Goal: Task Accomplishment & Management: Manage account settings

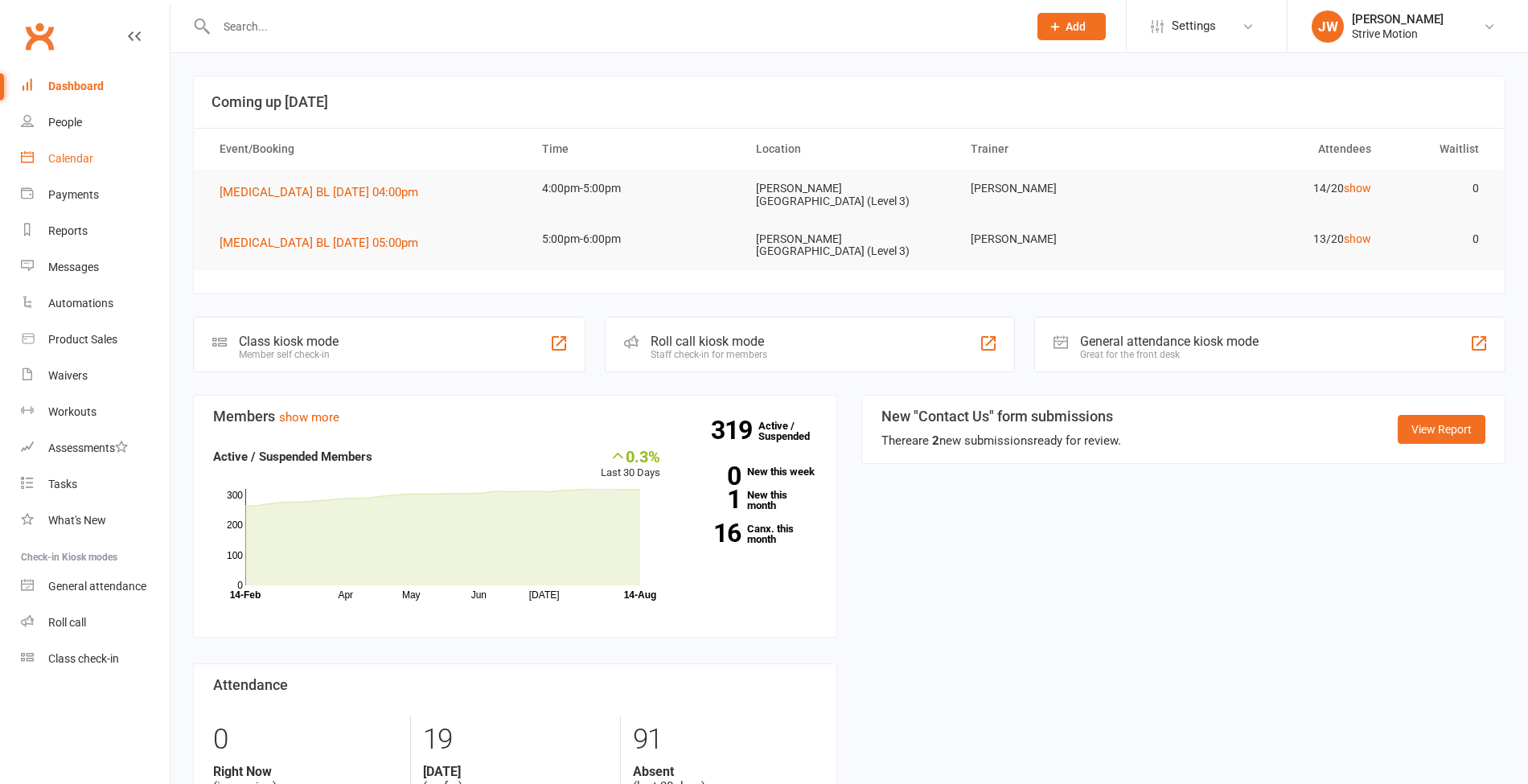
click at [42, 171] on link "Calendar" at bounding box center [94, 158] width 149 height 36
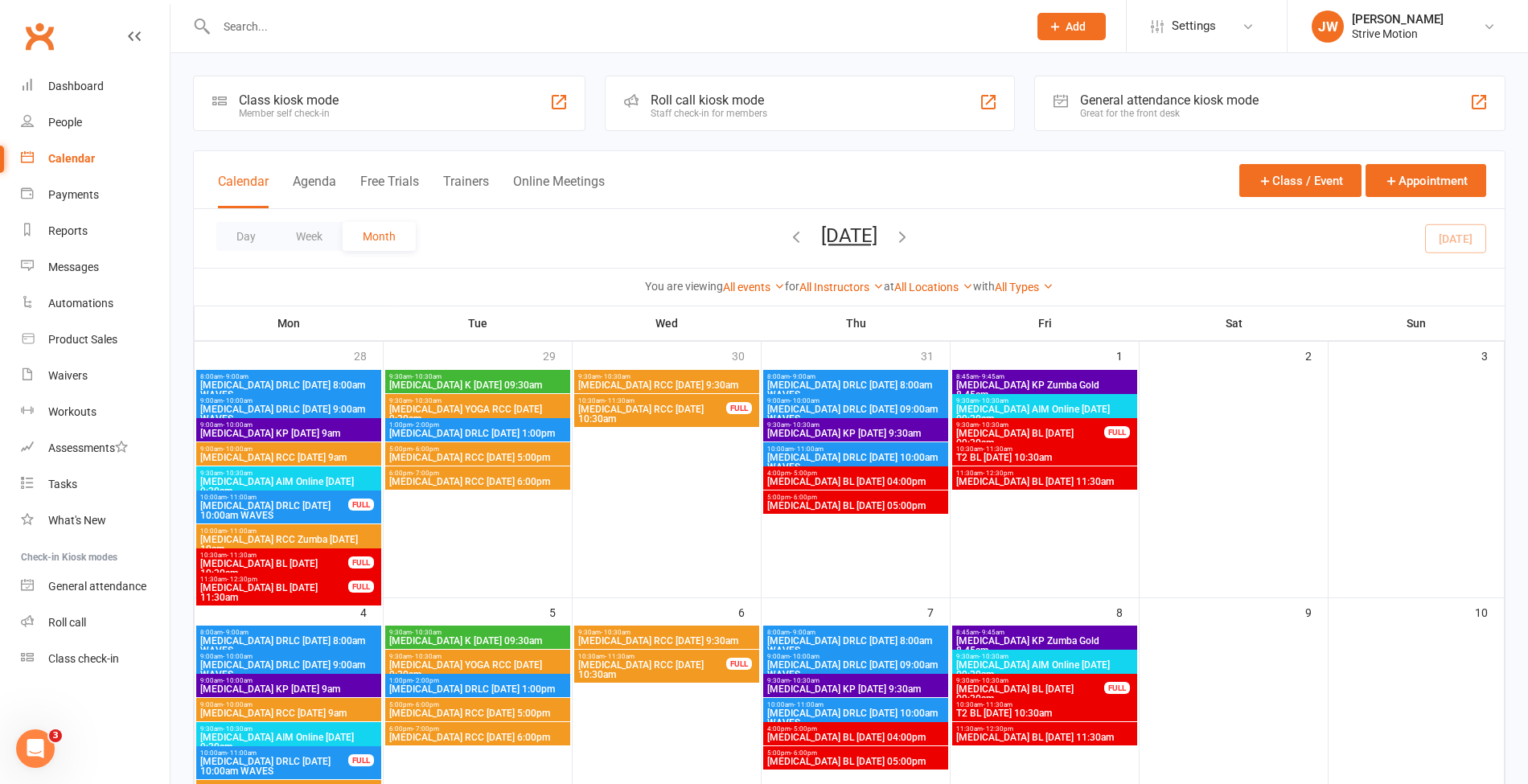
click at [787, 237] on icon "button" at bounding box center [796, 237] width 18 height 18
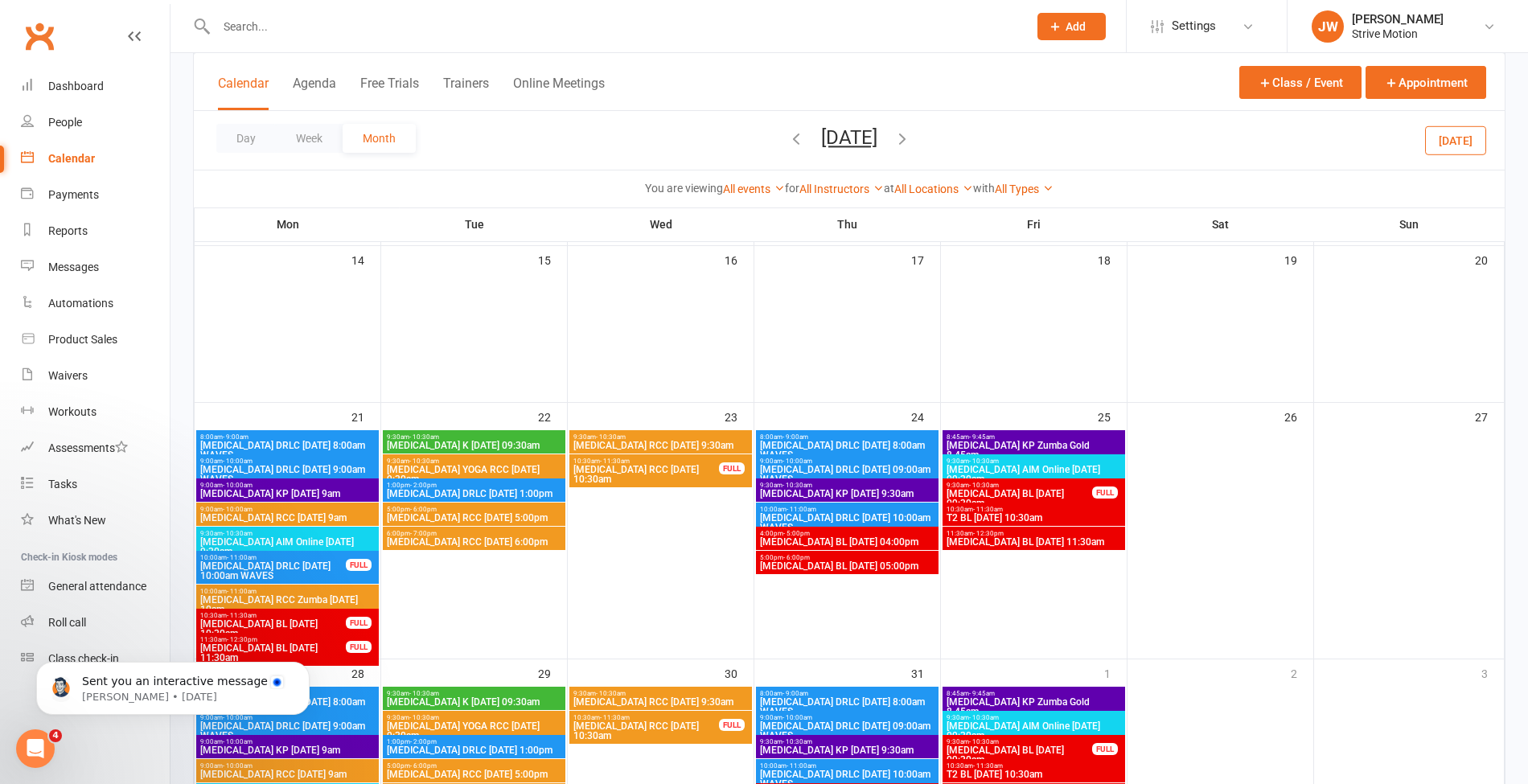
scroll to position [477, 0]
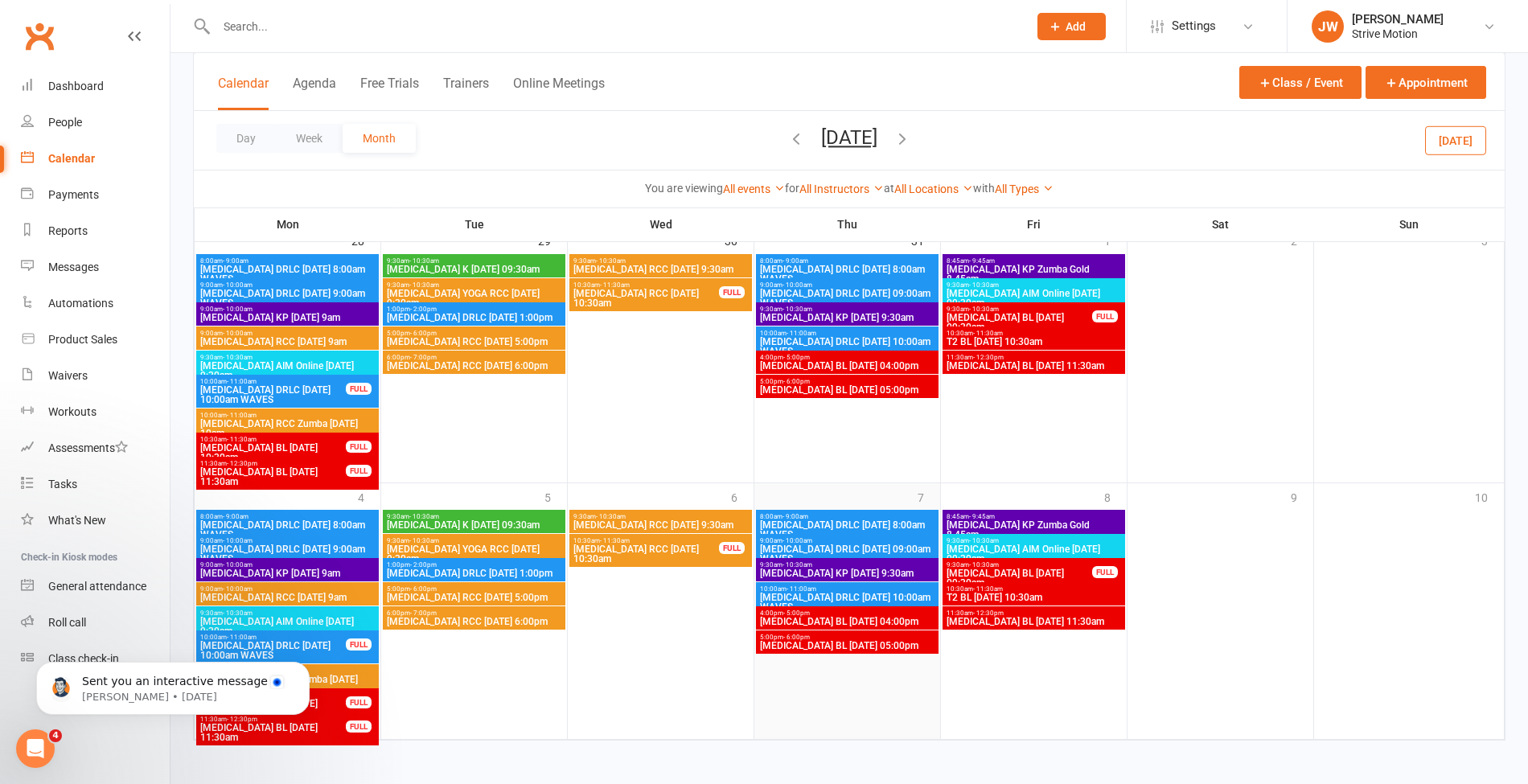
click at [894, 492] on div "7" at bounding box center [847, 610] width 186 height 255
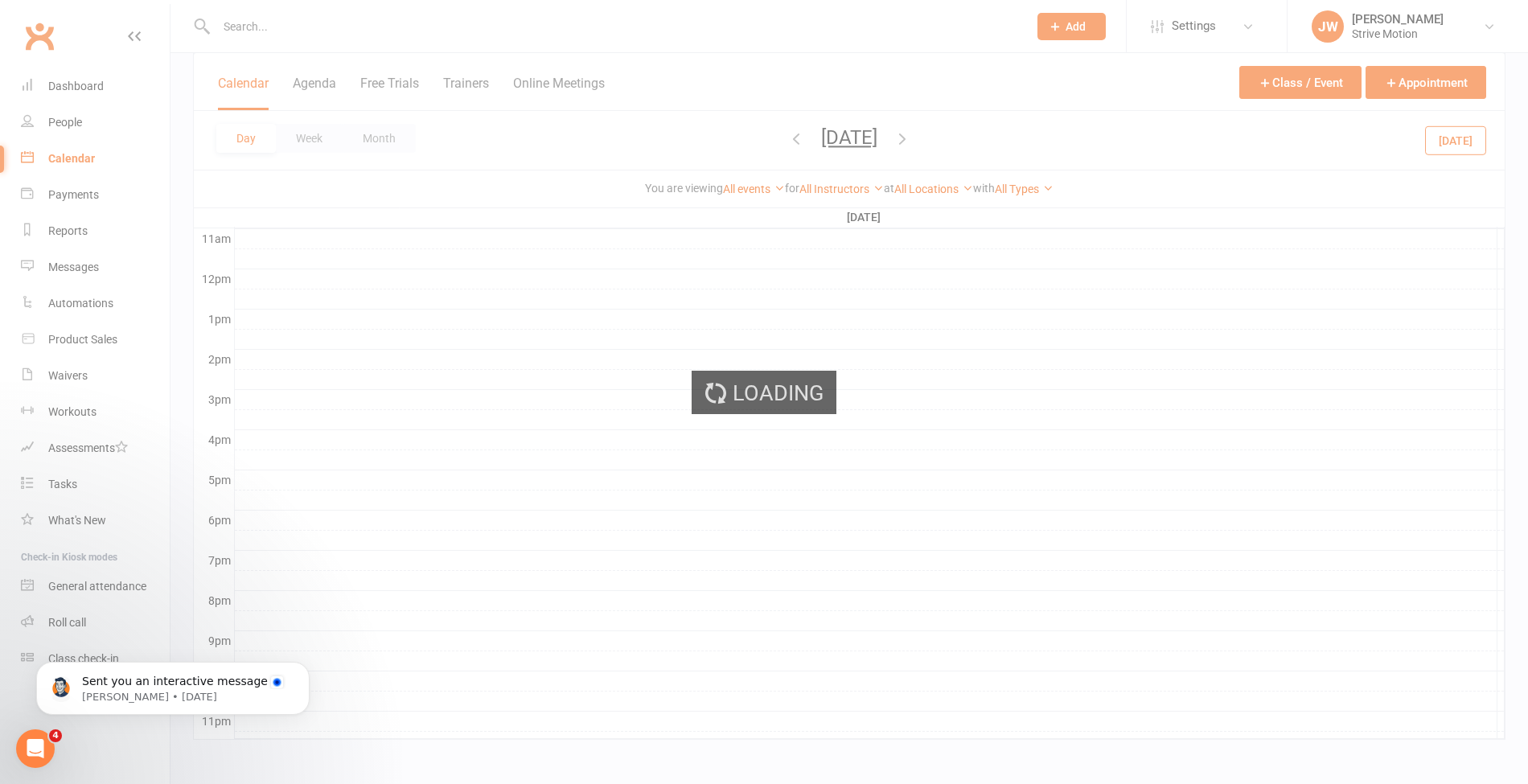
scroll to position [508, 0]
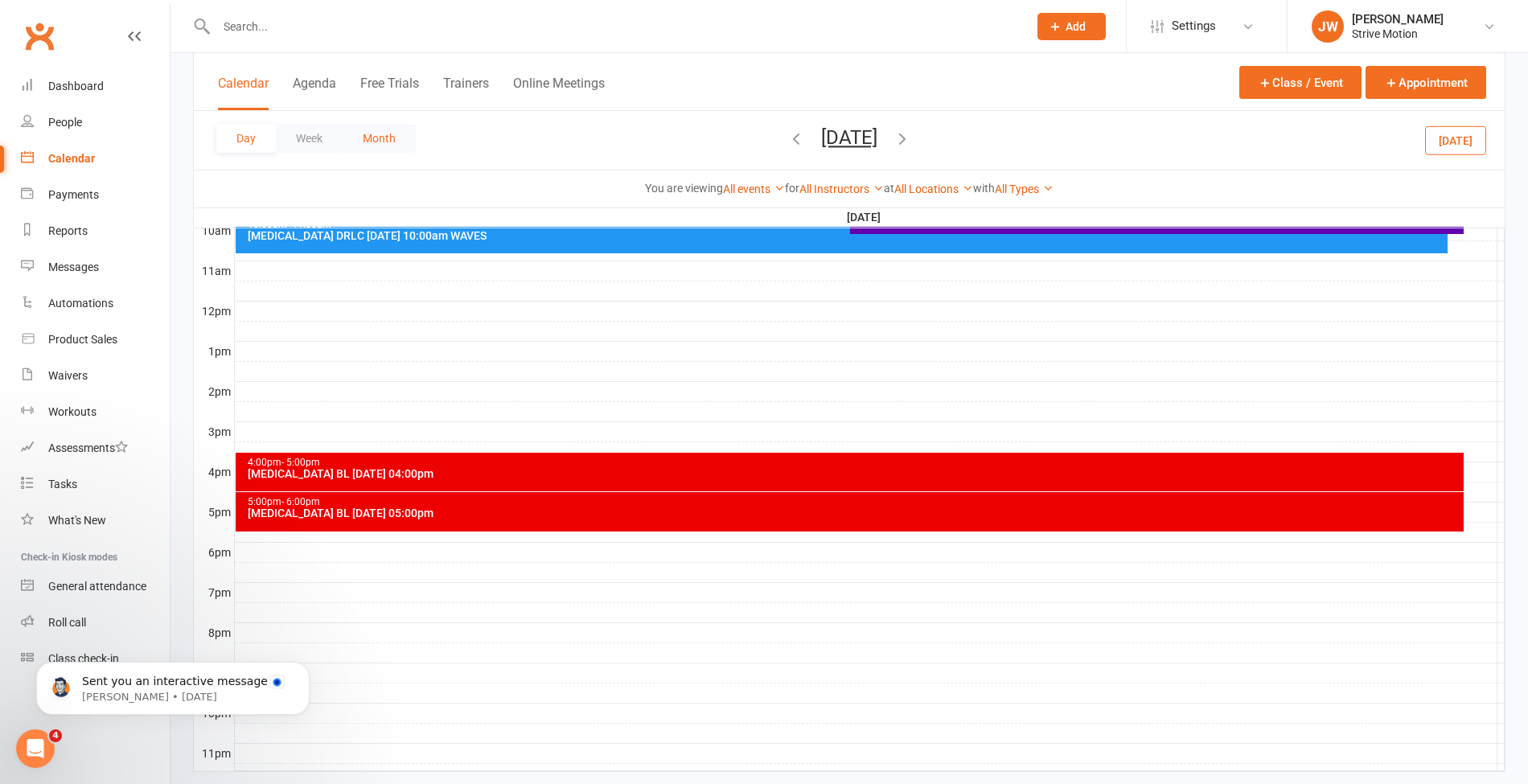
click at [405, 136] on button "Month" at bounding box center [379, 138] width 73 height 29
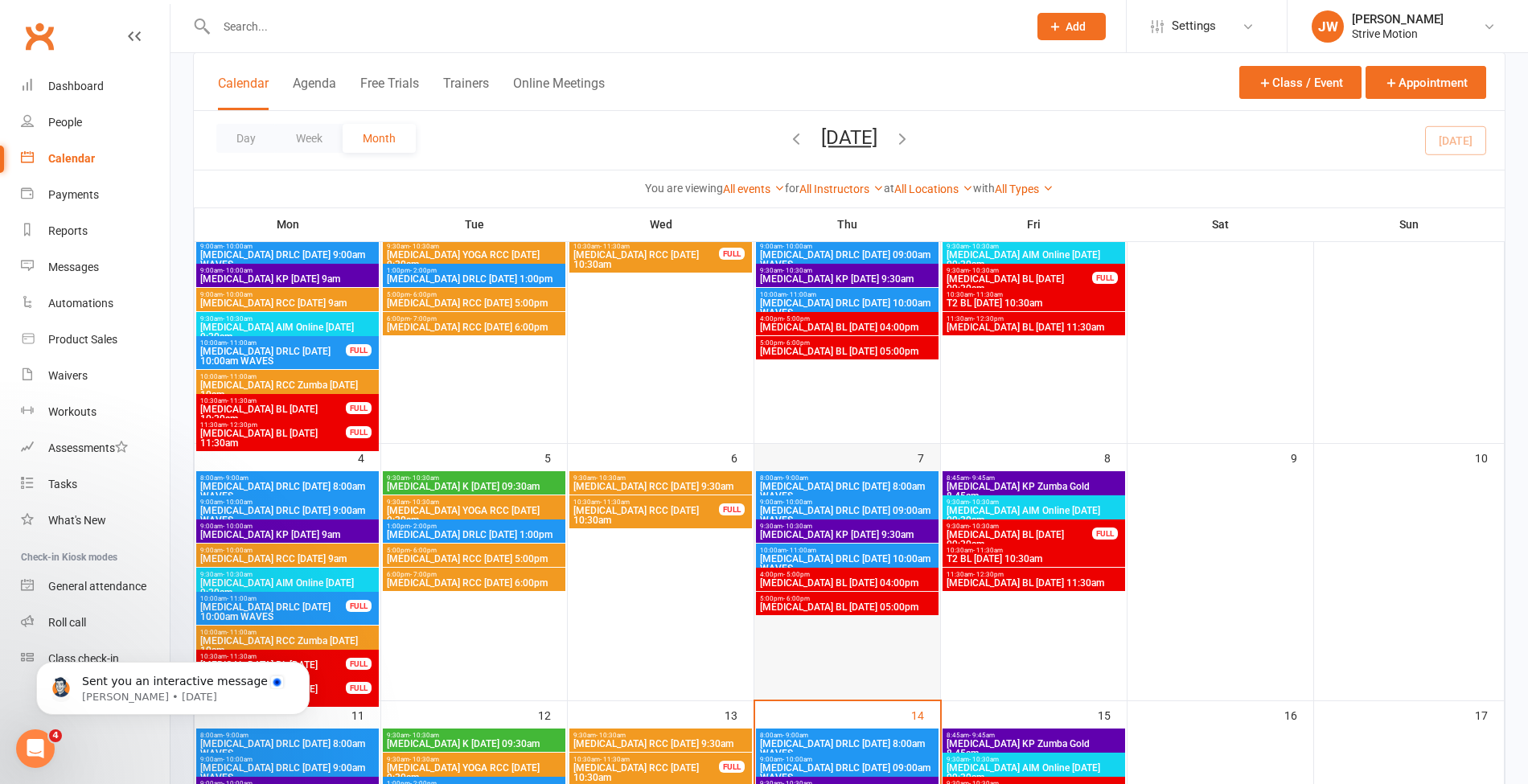
scroll to position [0, 0]
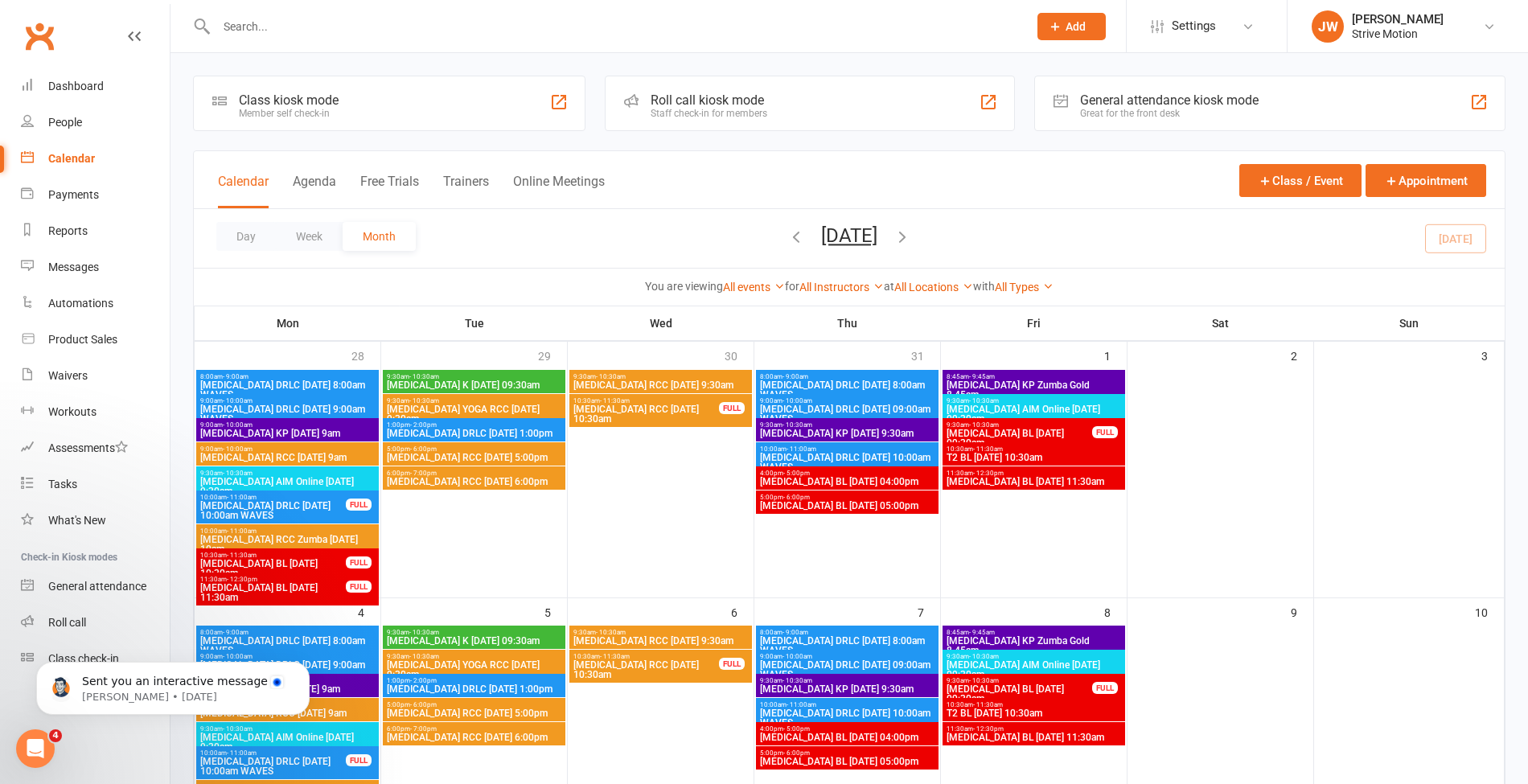
click at [787, 235] on icon "button" at bounding box center [796, 237] width 18 height 18
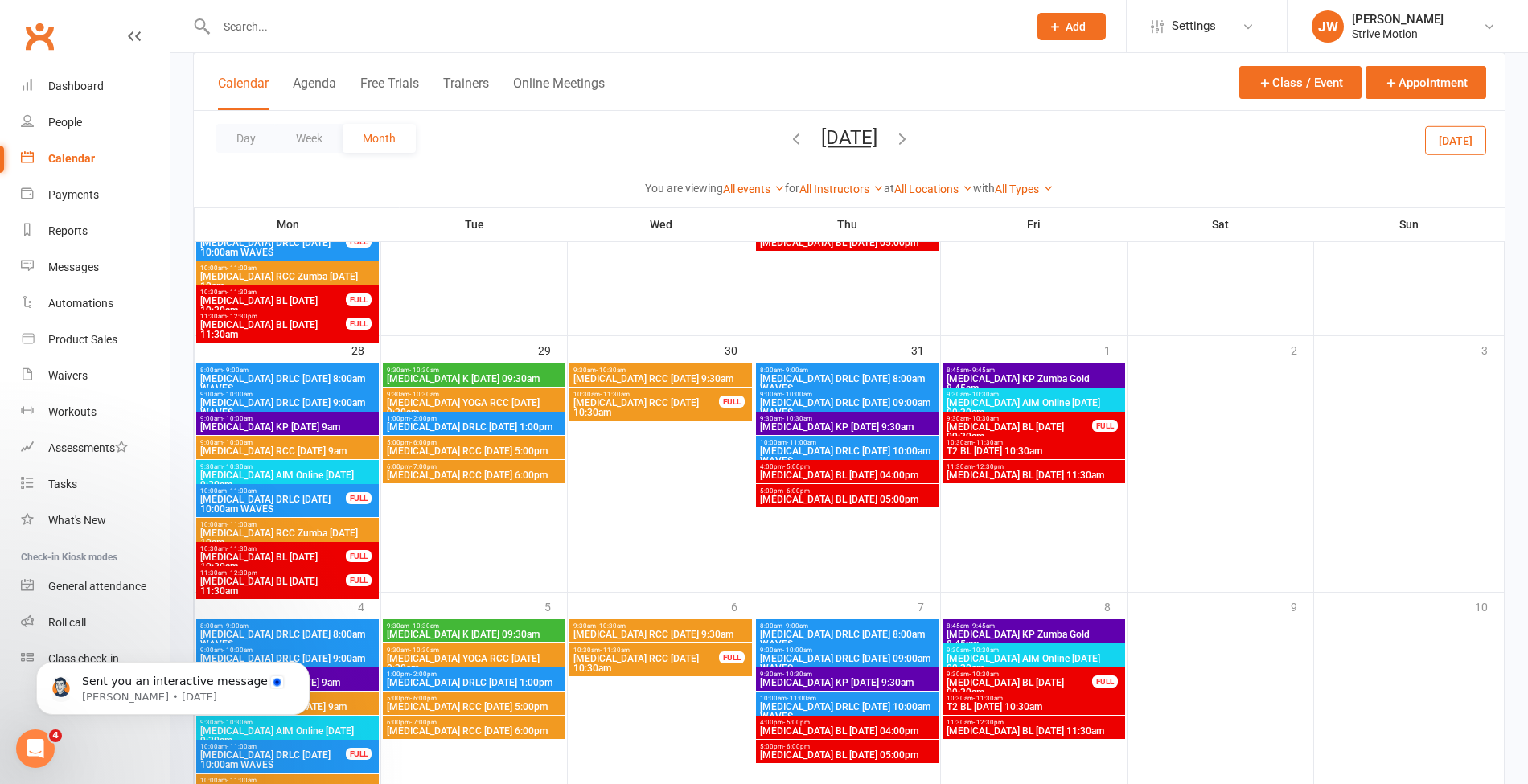
scroll to position [905, 0]
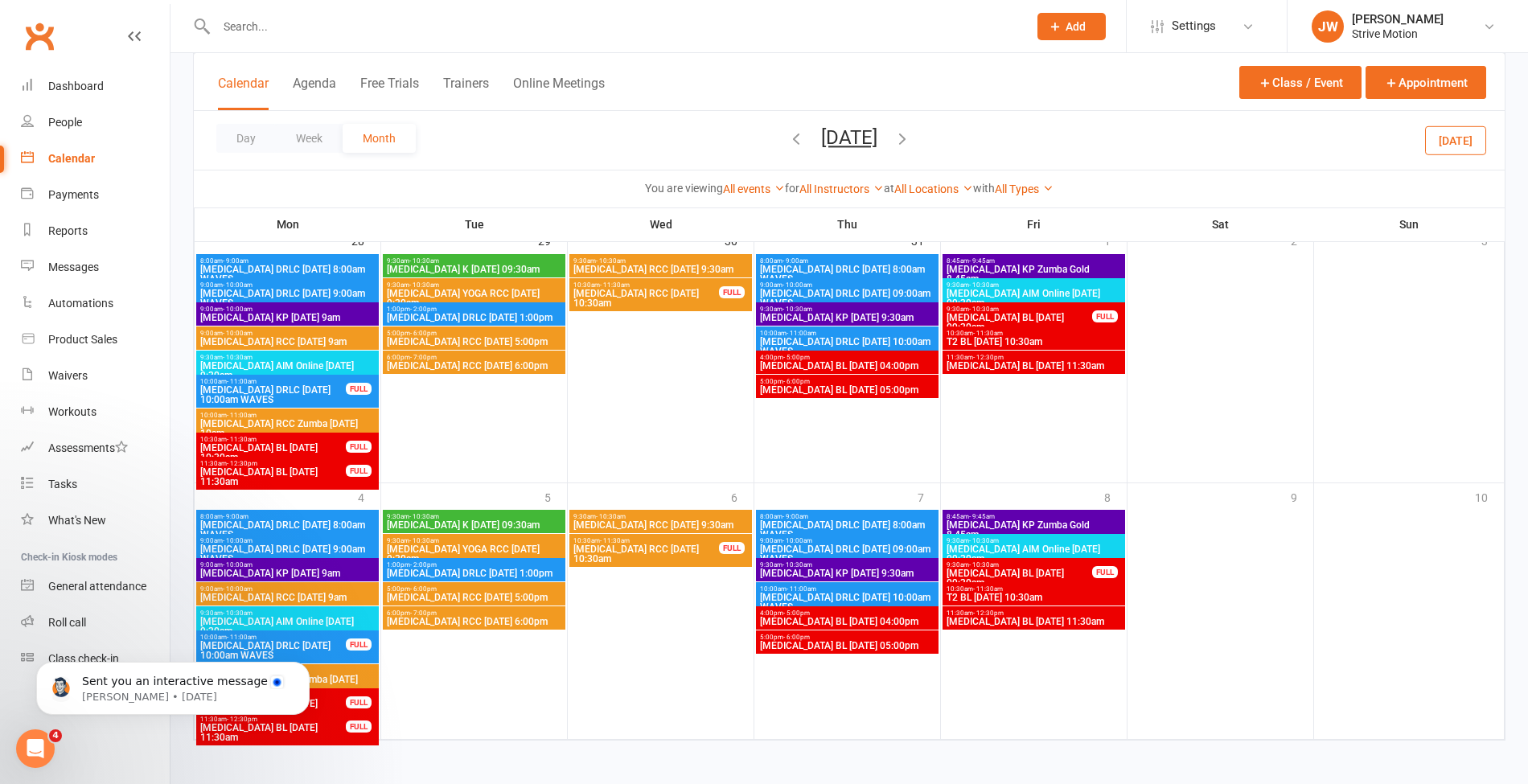
click at [907, 137] on icon "button" at bounding box center [903, 138] width 18 height 18
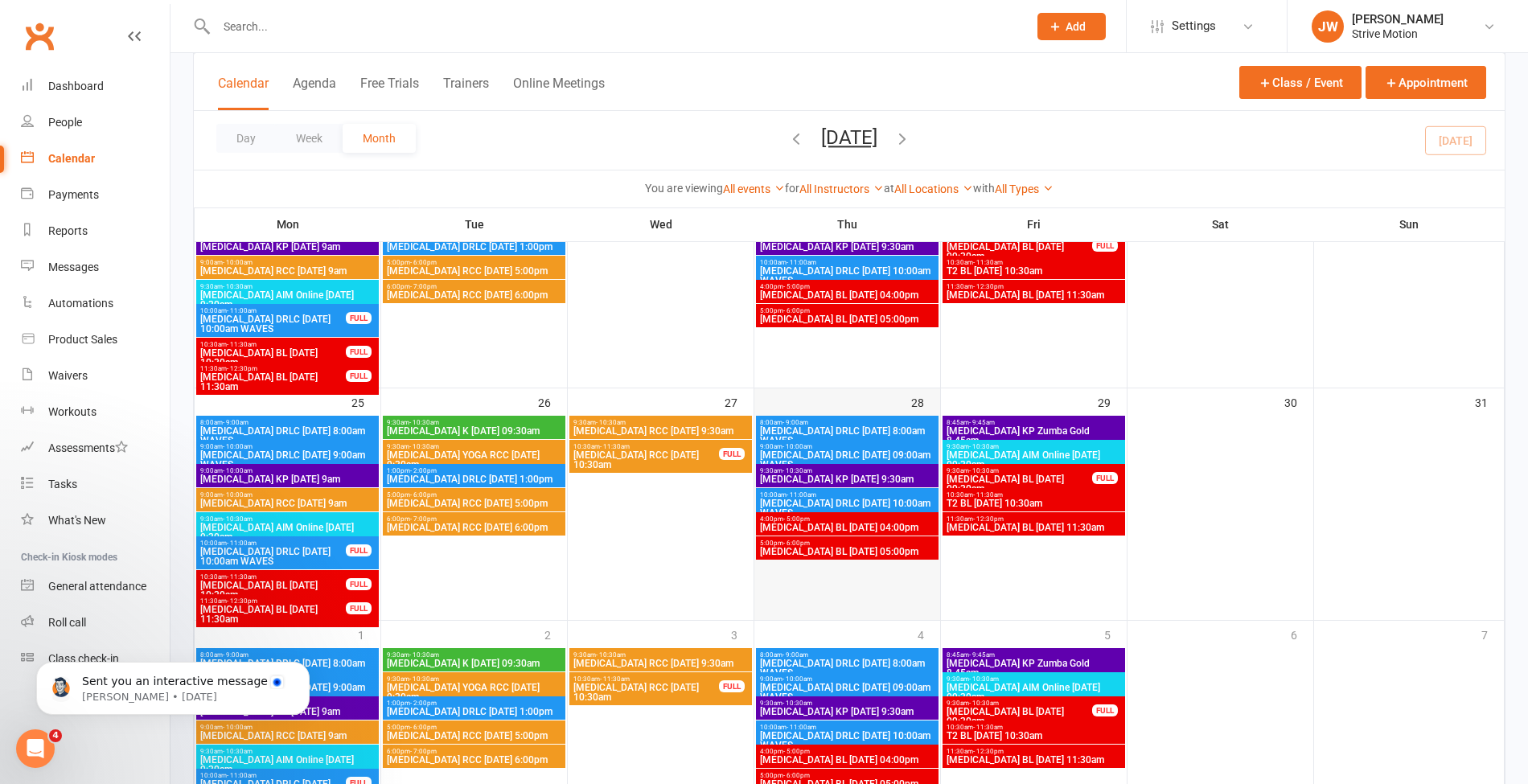
scroll to position [1047, 0]
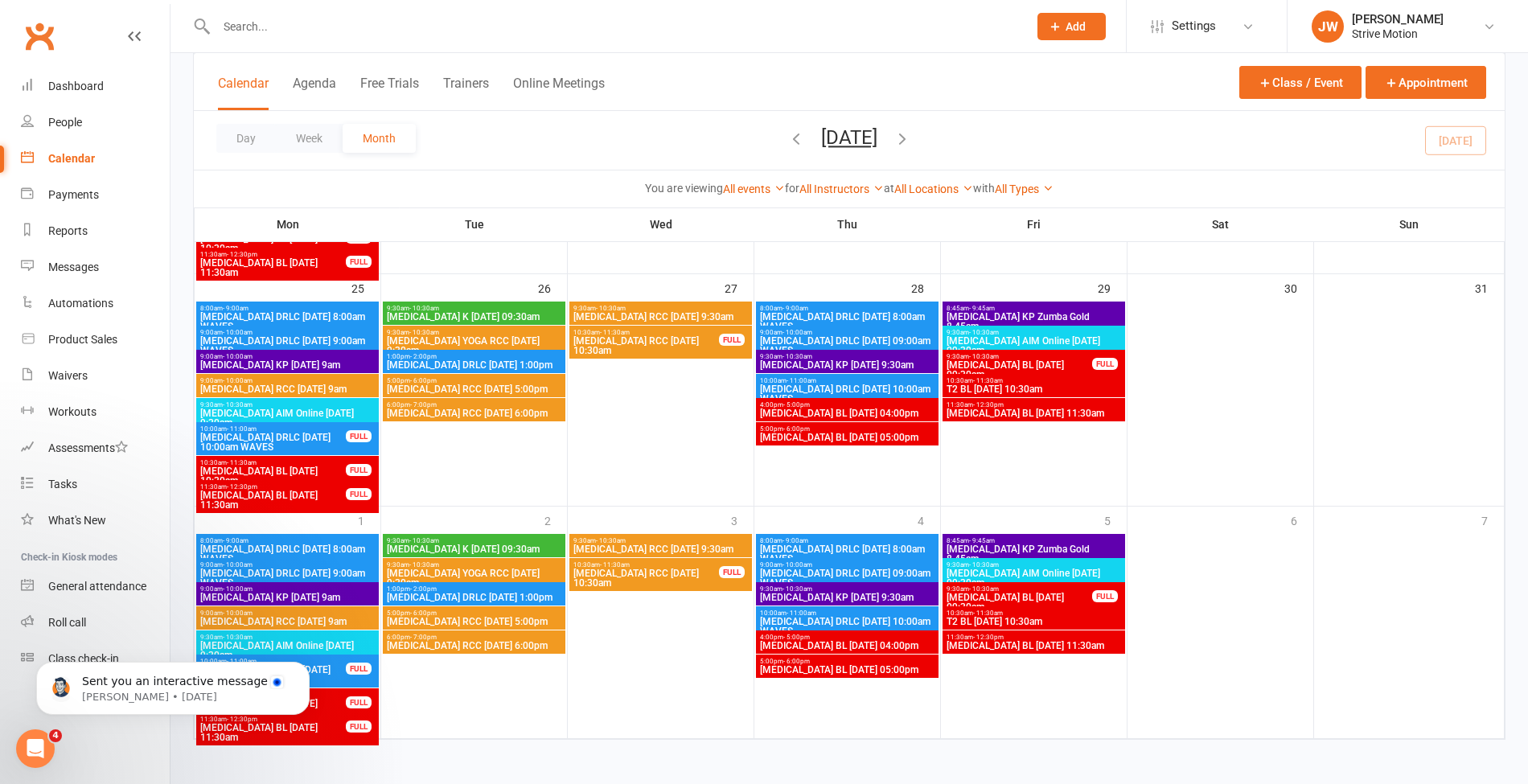
click at [894, 139] on span "[DATE] [DATE] Sun Mon Tue Wed Thu Fri Sat 27 28 29 30 31 01 02 03 04 05 06 07 0…" at bounding box center [849, 141] width 88 height 28
click at [912, 138] on icon "button" at bounding box center [903, 138] width 18 height 18
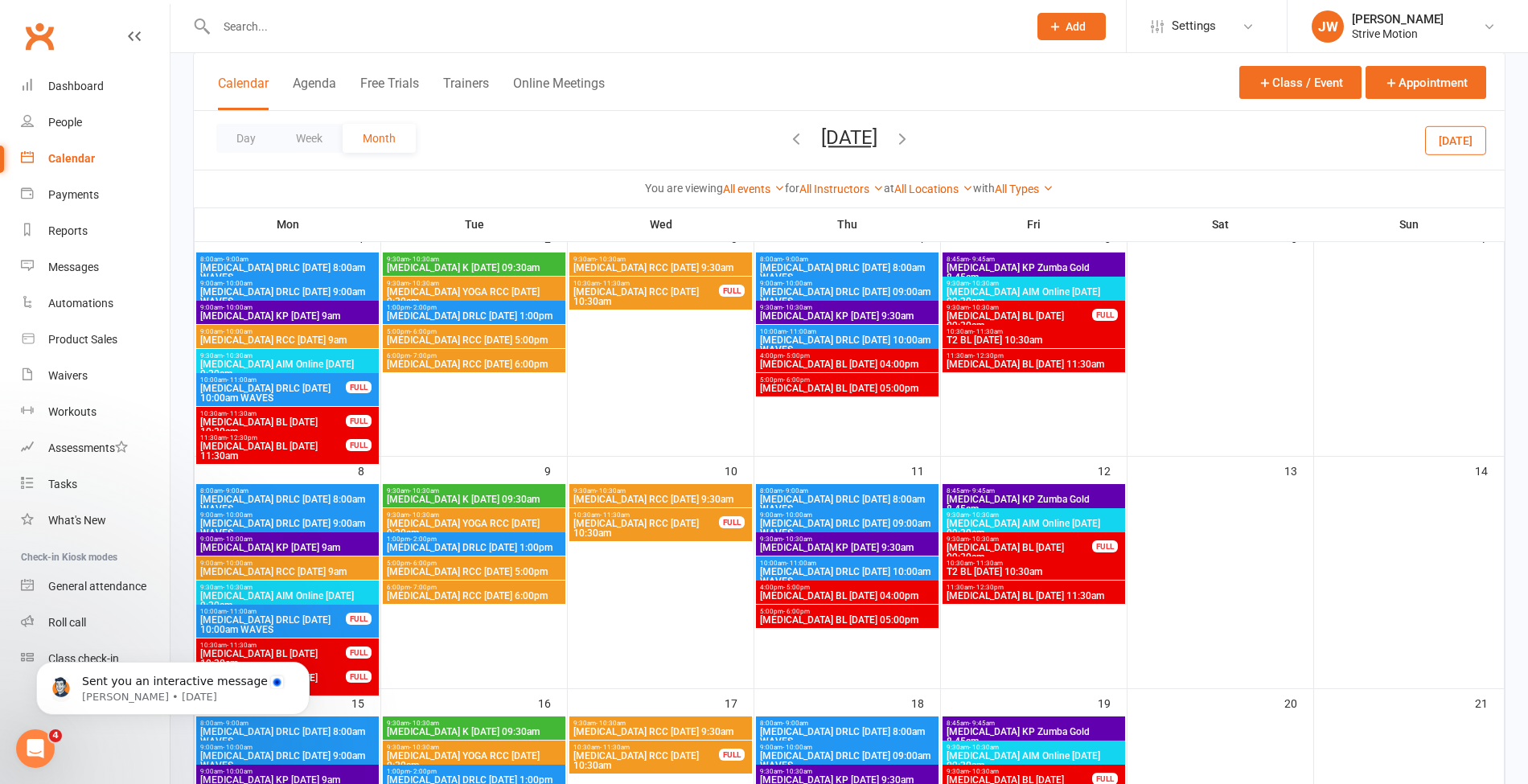
scroll to position [0, 0]
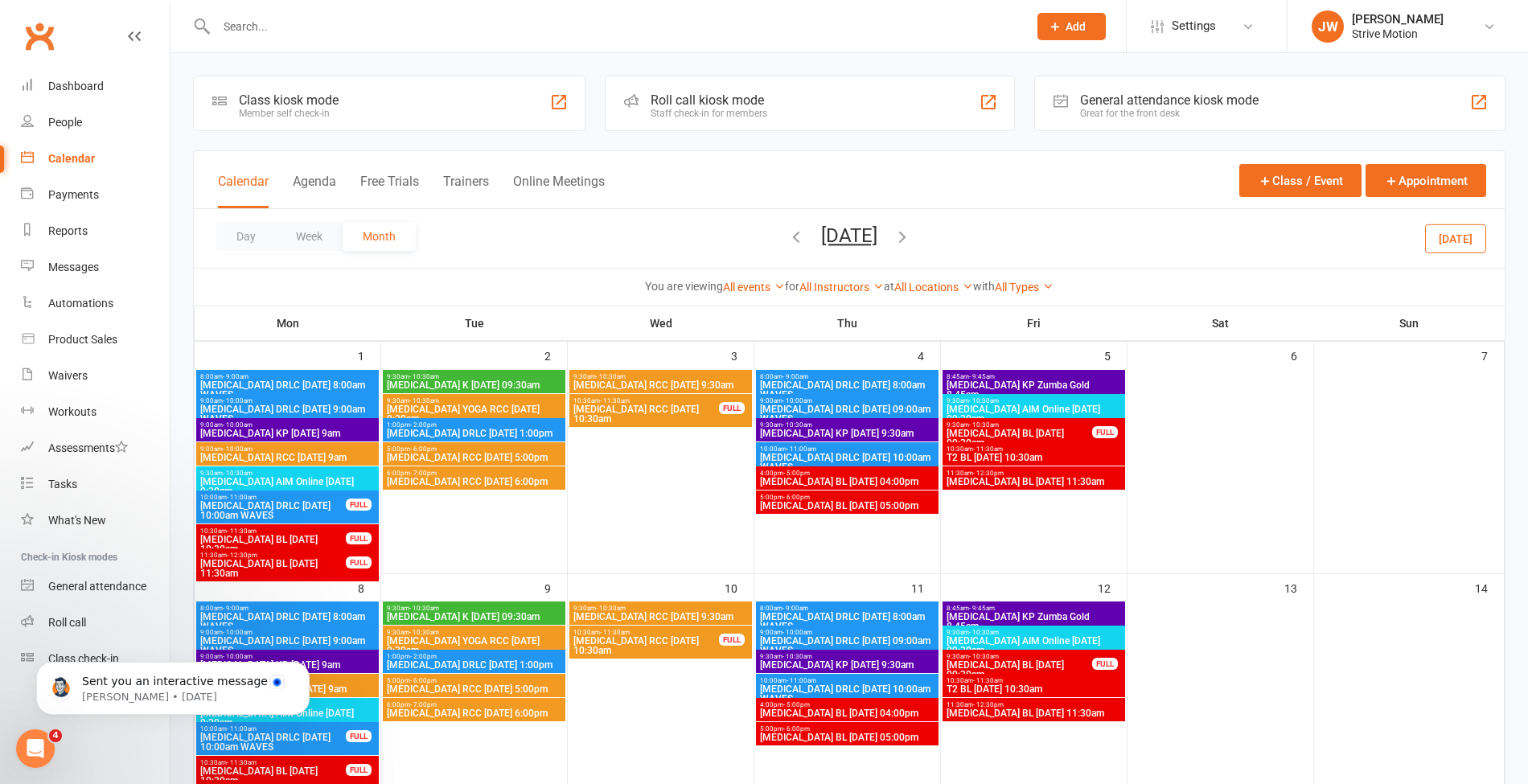
click at [787, 239] on icon "button" at bounding box center [796, 237] width 18 height 18
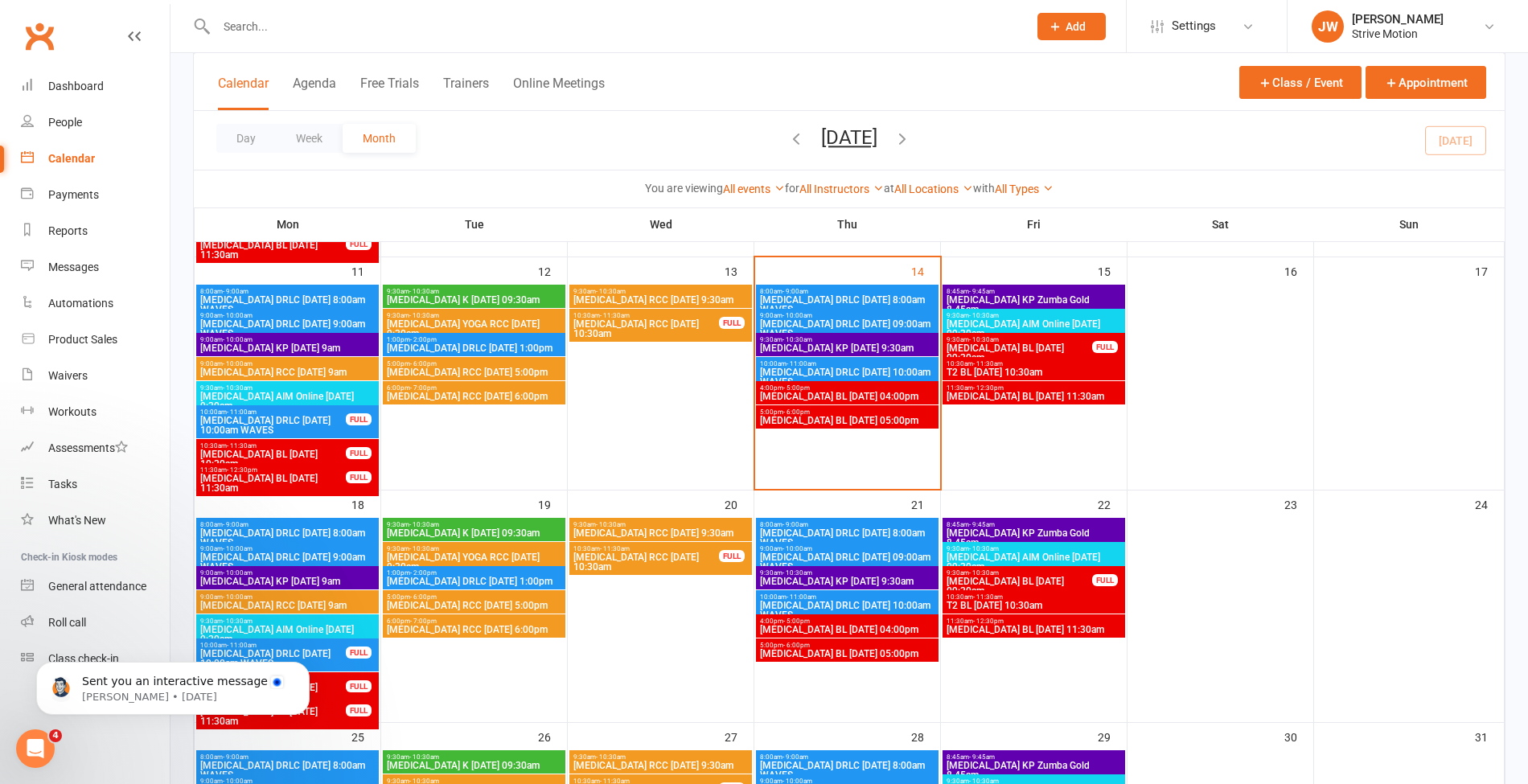
scroll to position [599, 0]
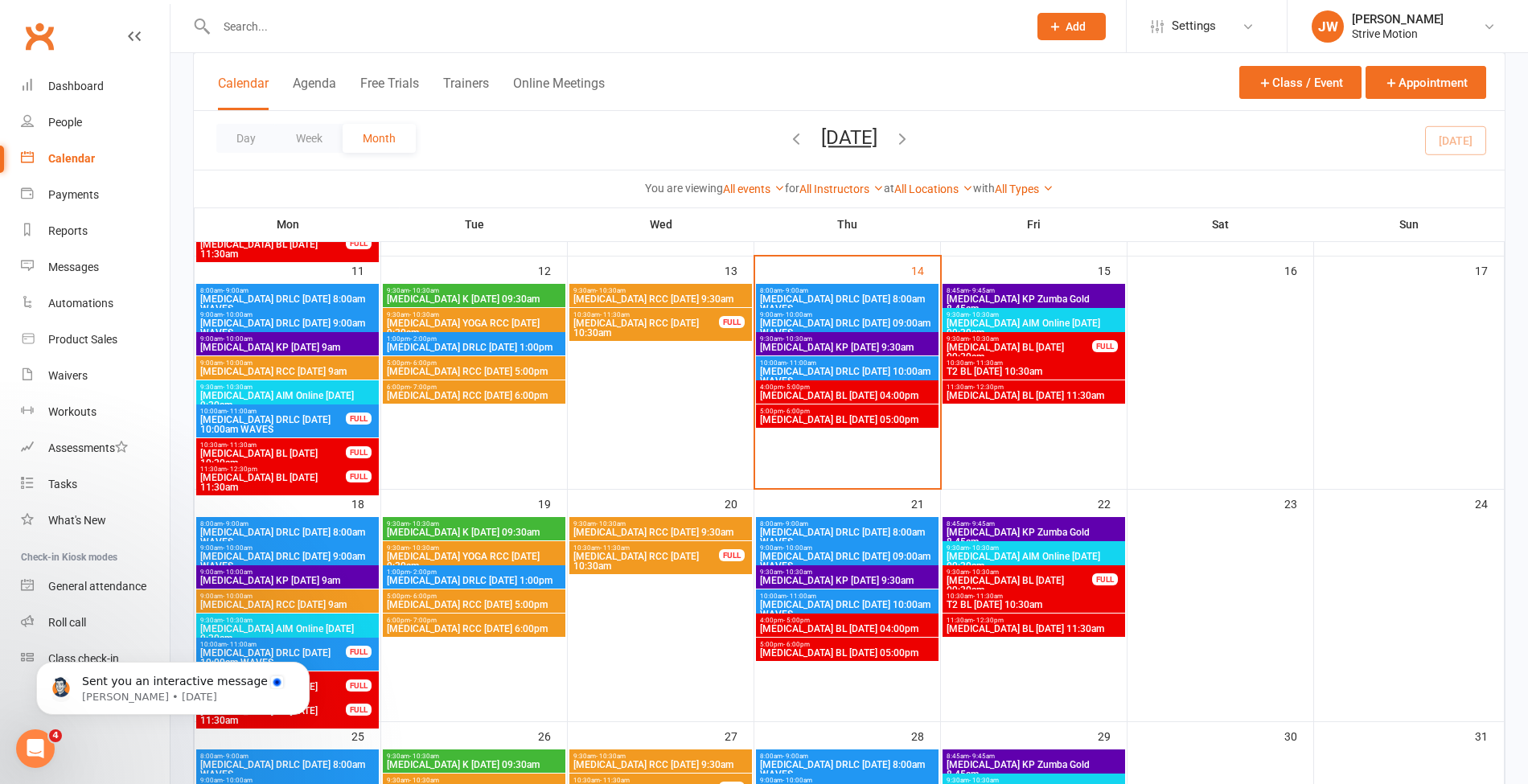
click at [824, 395] on span "[MEDICAL_DATA] BL [DATE] 04:00pm" at bounding box center [848, 395] width 176 height 10
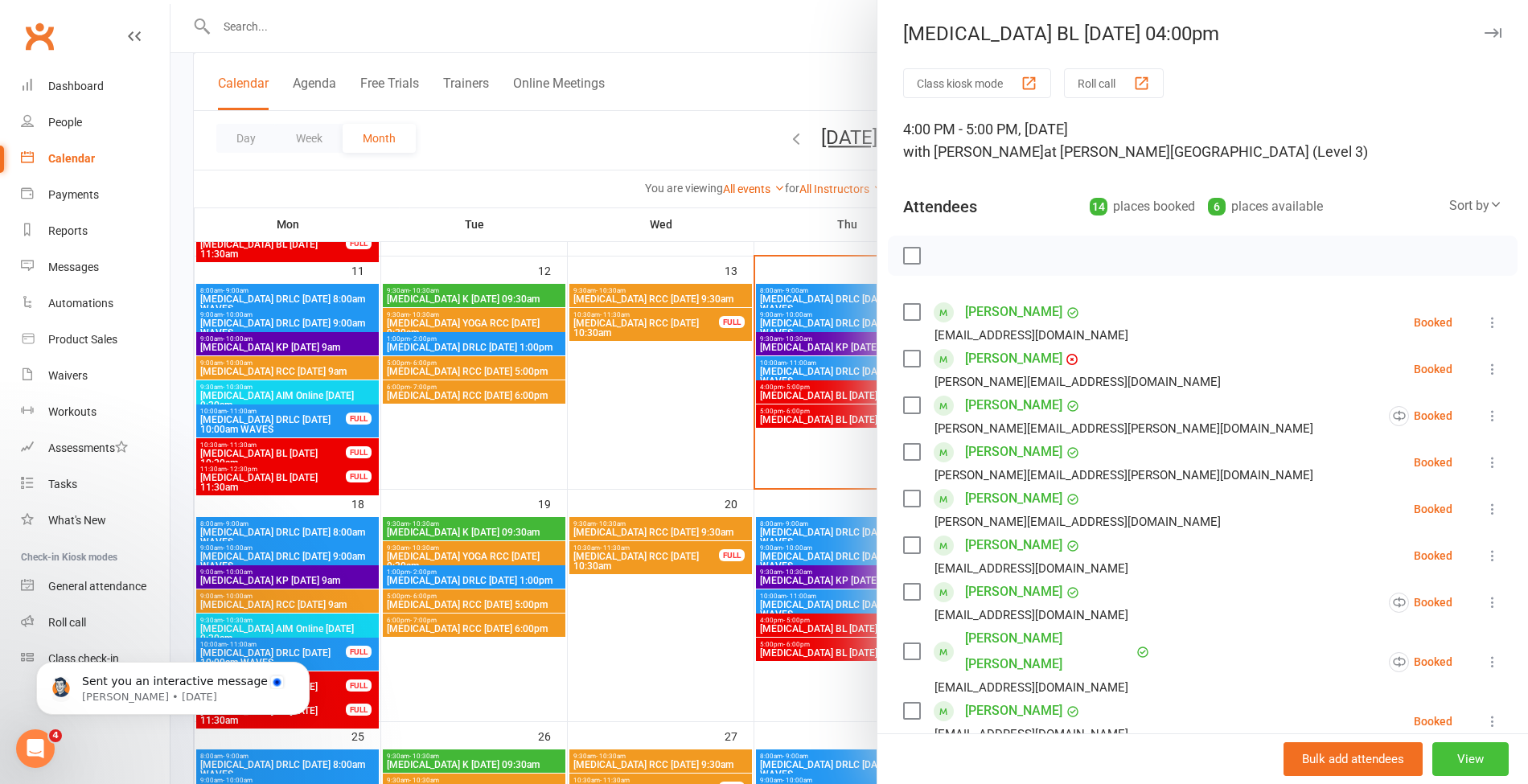
click at [1436, 763] on button "View" at bounding box center [1471, 759] width 77 height 34
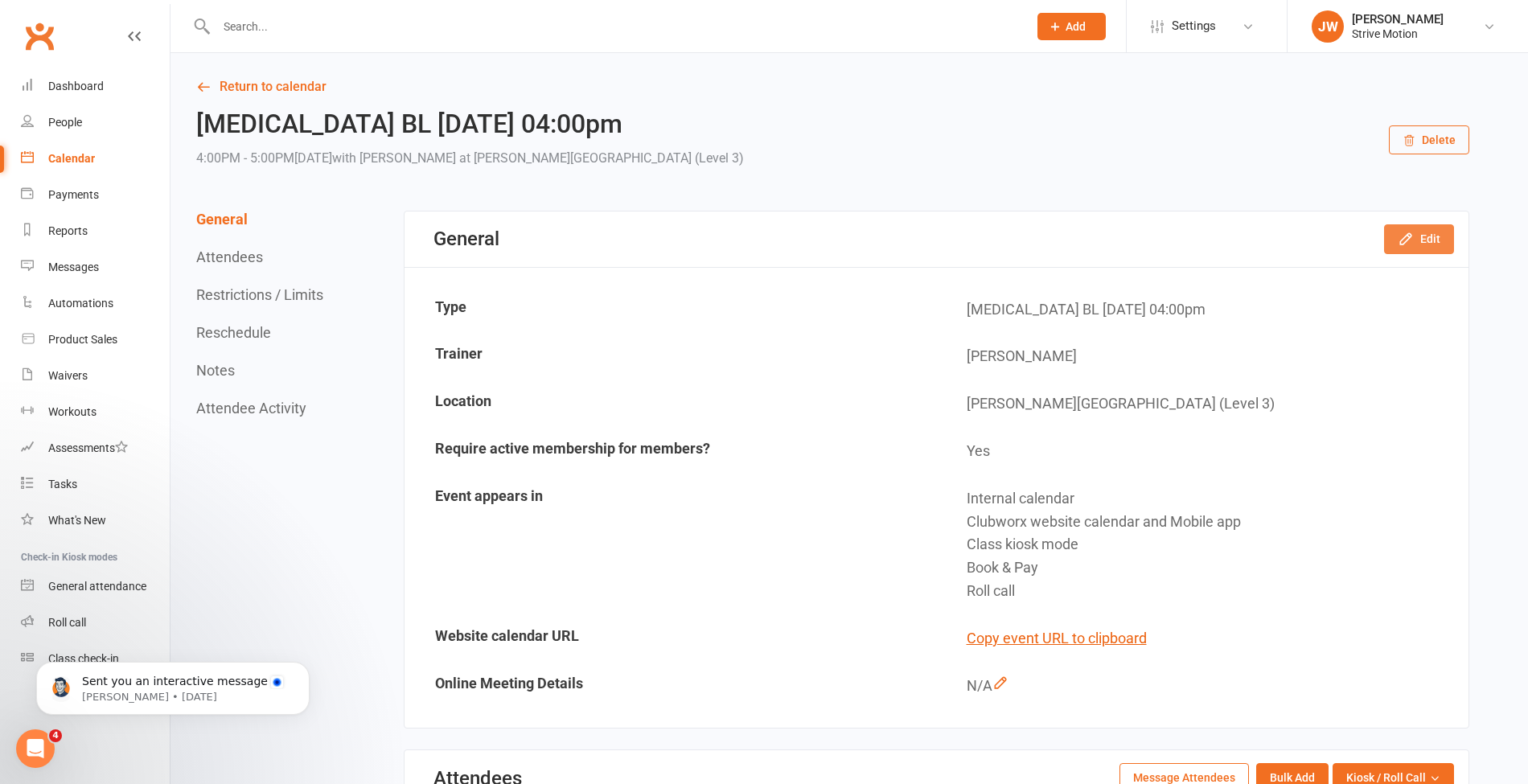
click at [1422, 235] on button "Edit" at bounding box center [1419, 238] width 70 height 29
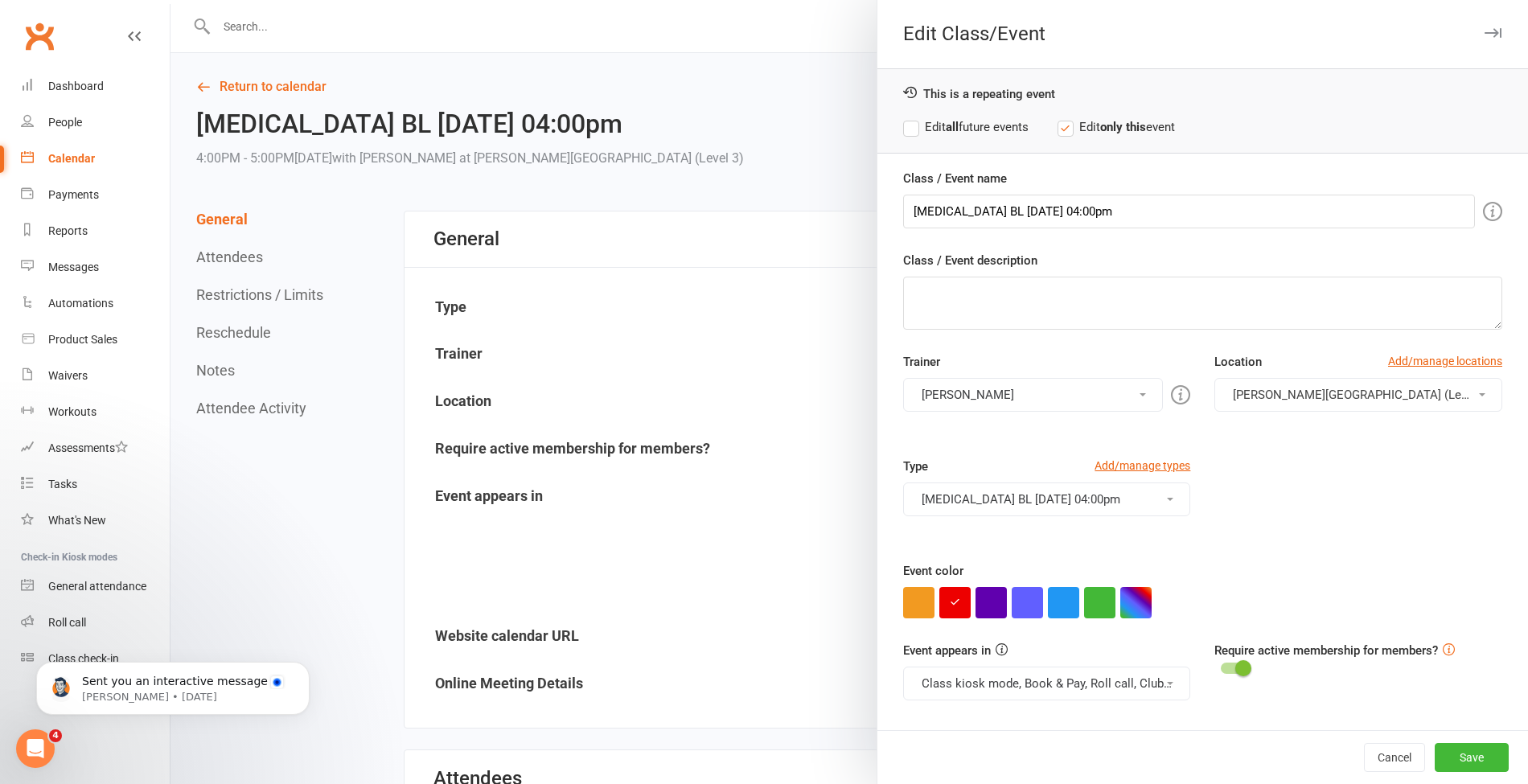
click at [1004, 387] on button "[PERSON_NAME]" at bounding box center [1033, 395] width 261 height 34
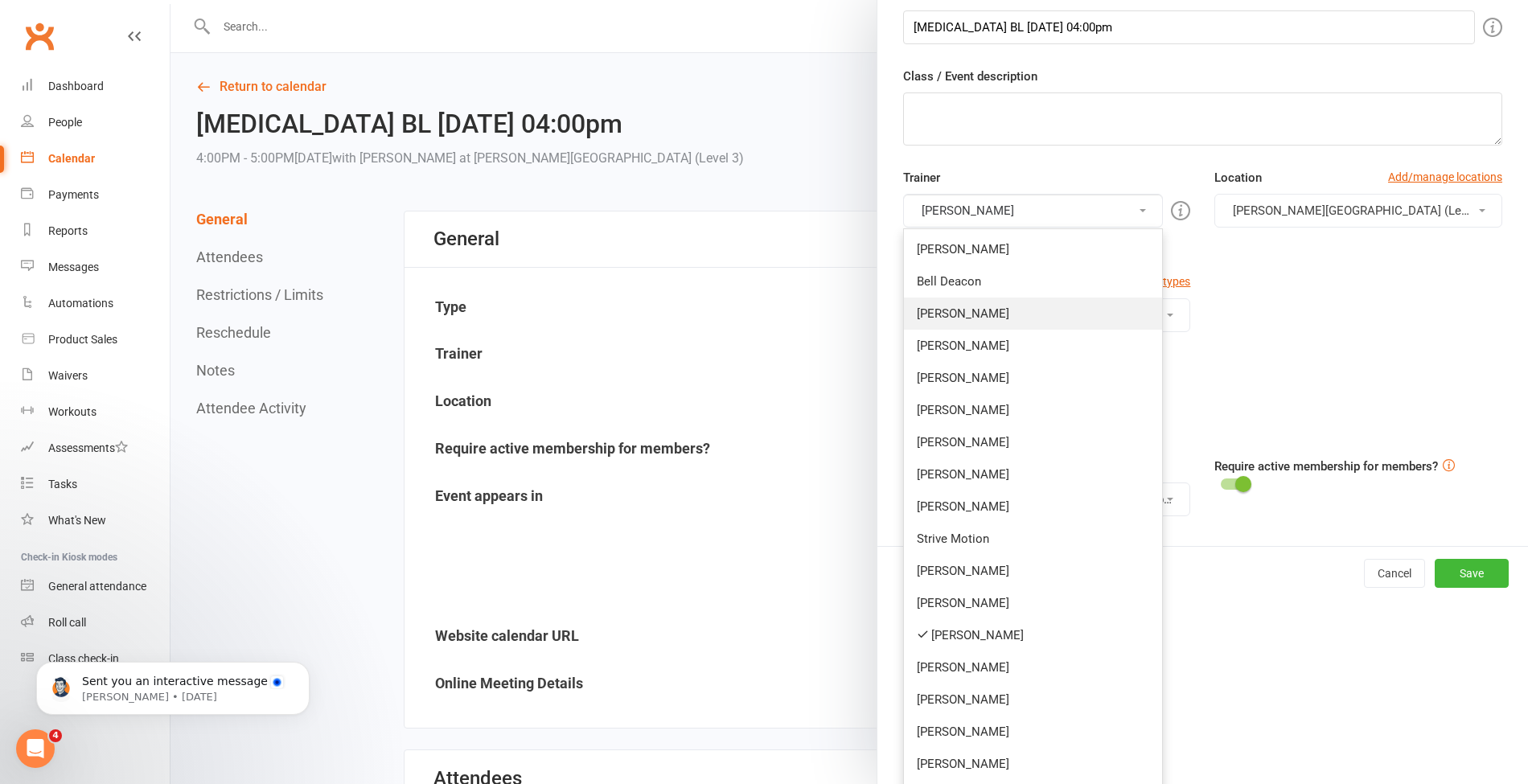
scroll to position [246, 0]
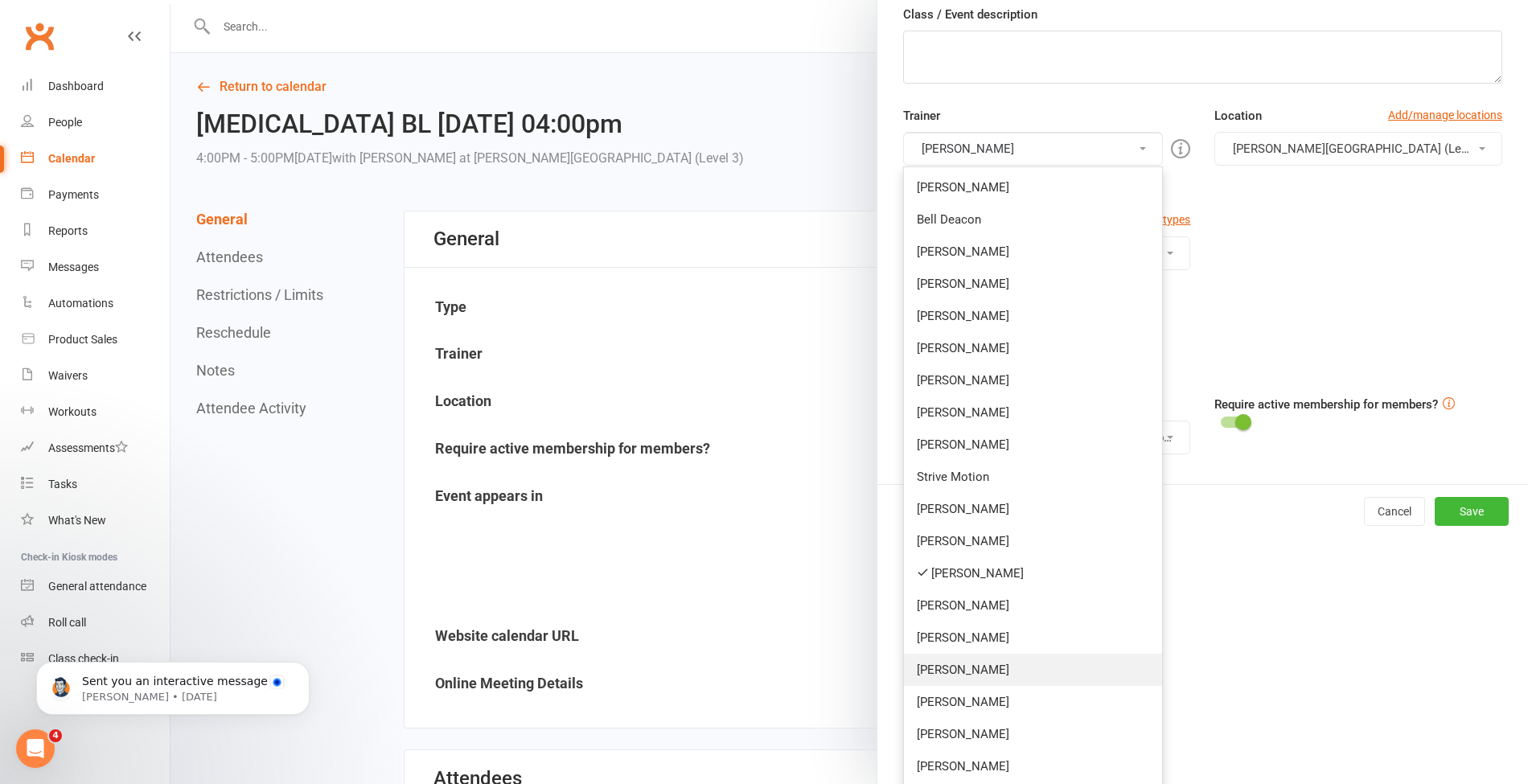
click at [970, 657] on link "[PERSON_NAME]" at bounding box center [1033, 669] width 259 height 32
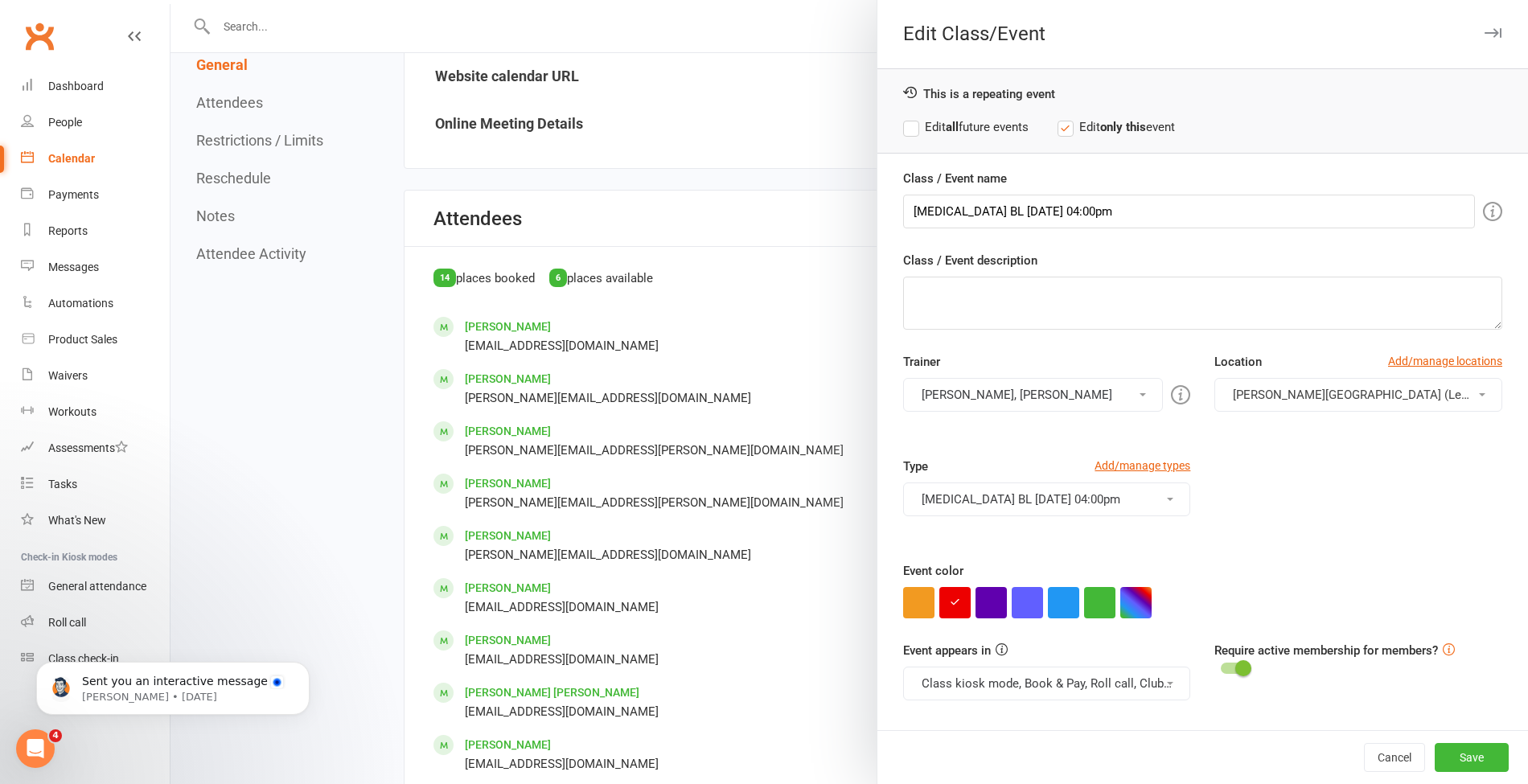
scroll to position [592, 0]
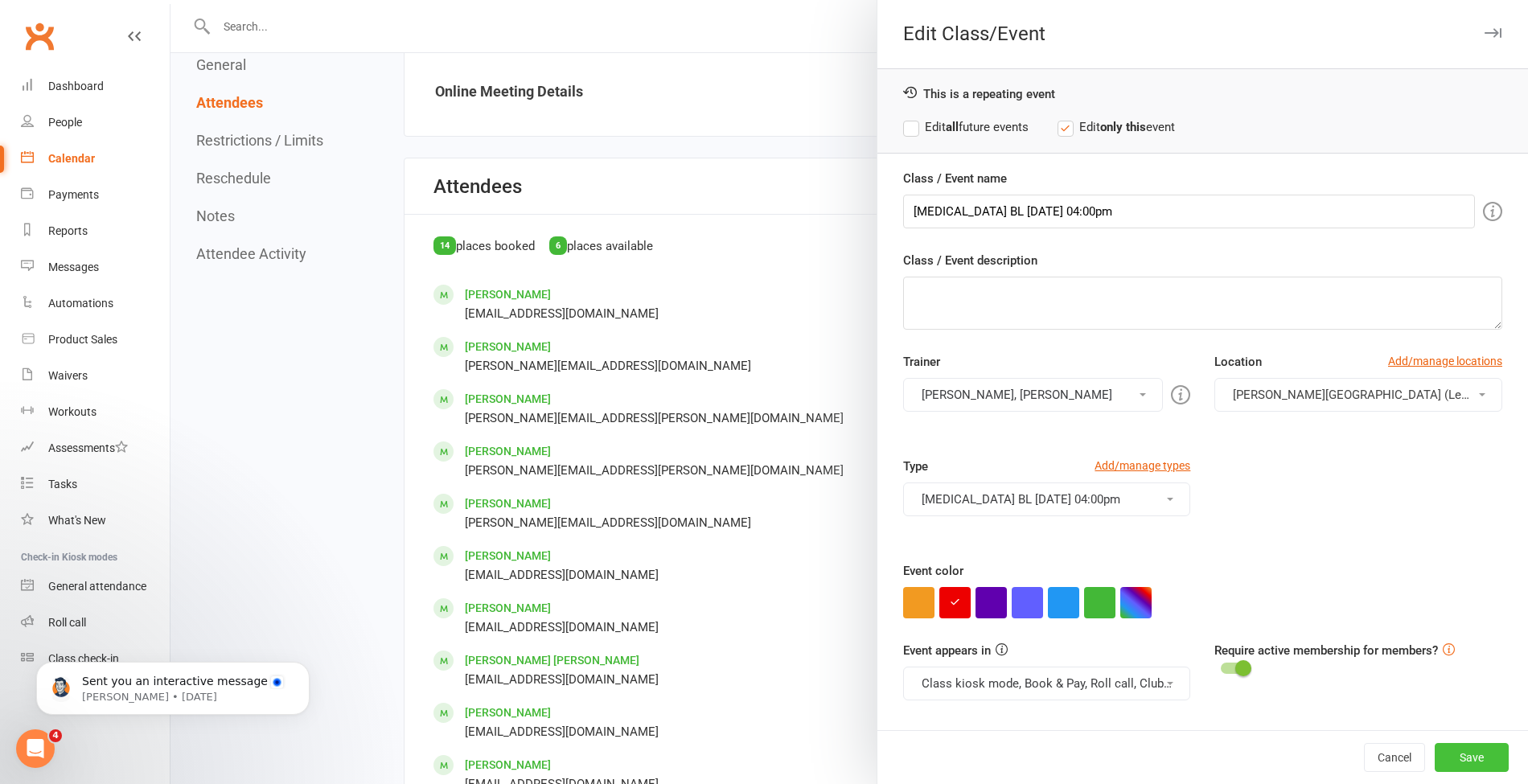
click at [1461, 766] on button "Save" at bounding box center [1472, 757] width 74 height 29
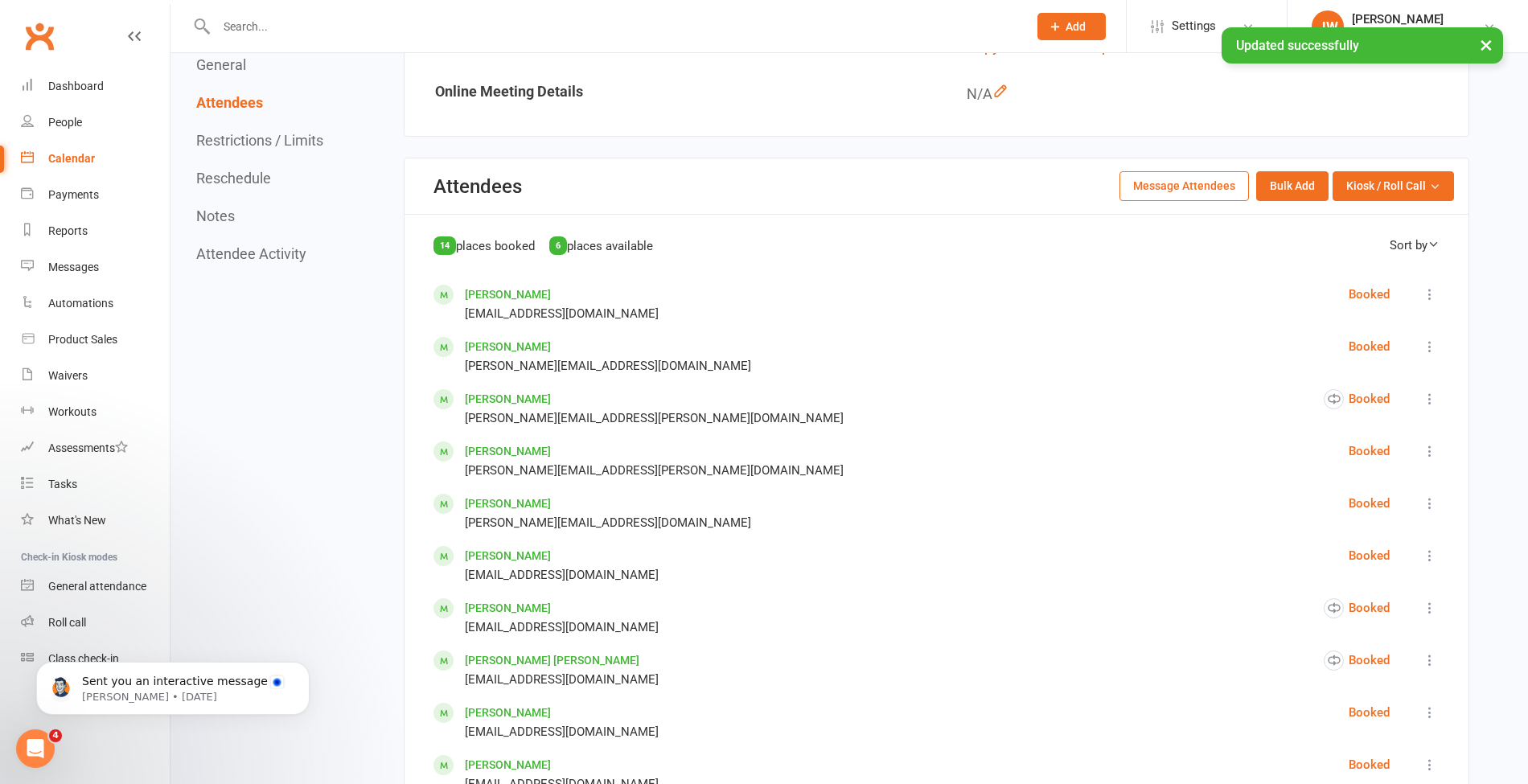
click at [77, 146] on link "Calendar" at bounding box center [94, 158] width 149 height 36
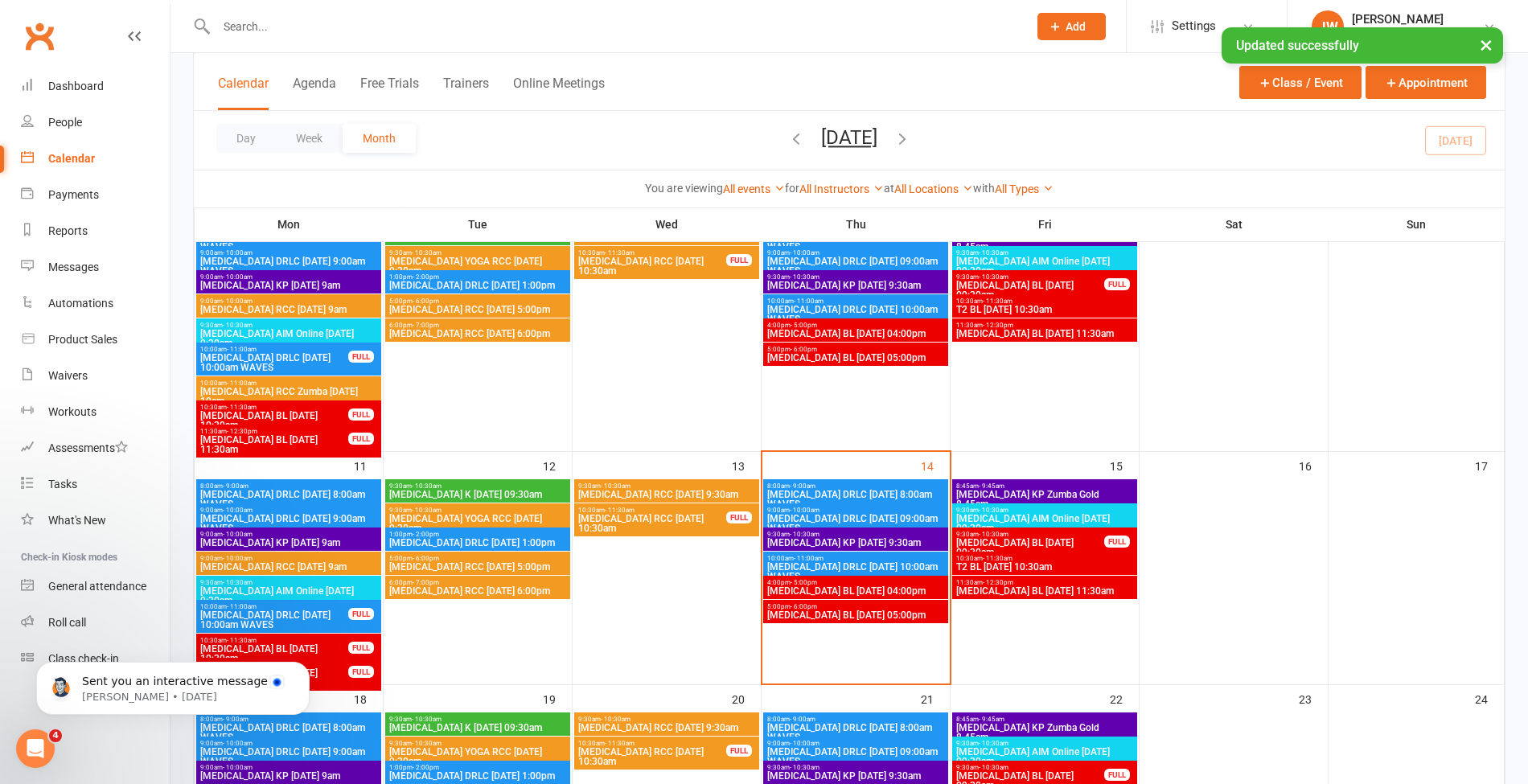
scroll to position [406, 0]
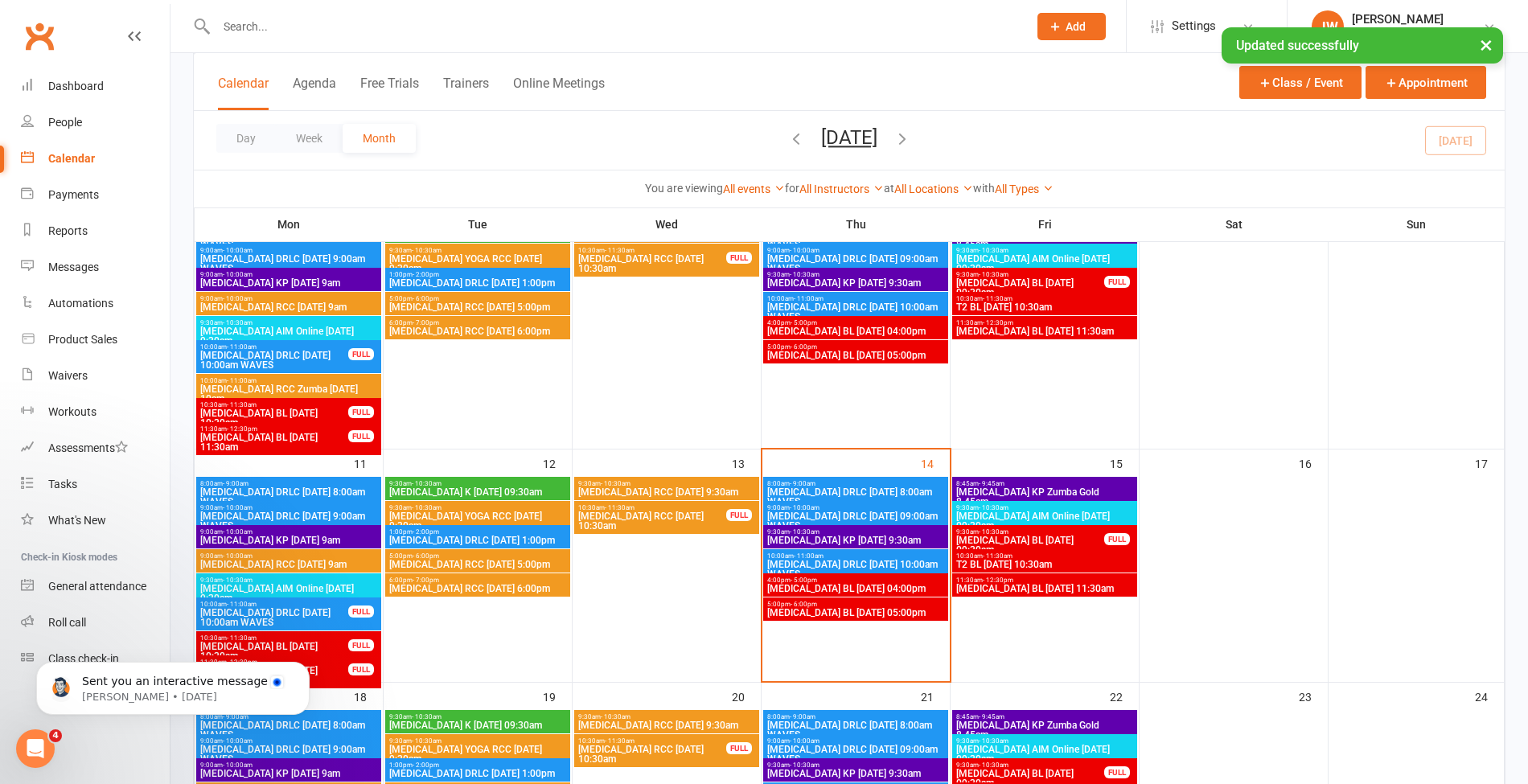
click at [853, 608] on span "[MEDICAL_DATA] BL [DATE] 05:00pm" at bounding box center [856, 612] width 179 height 10
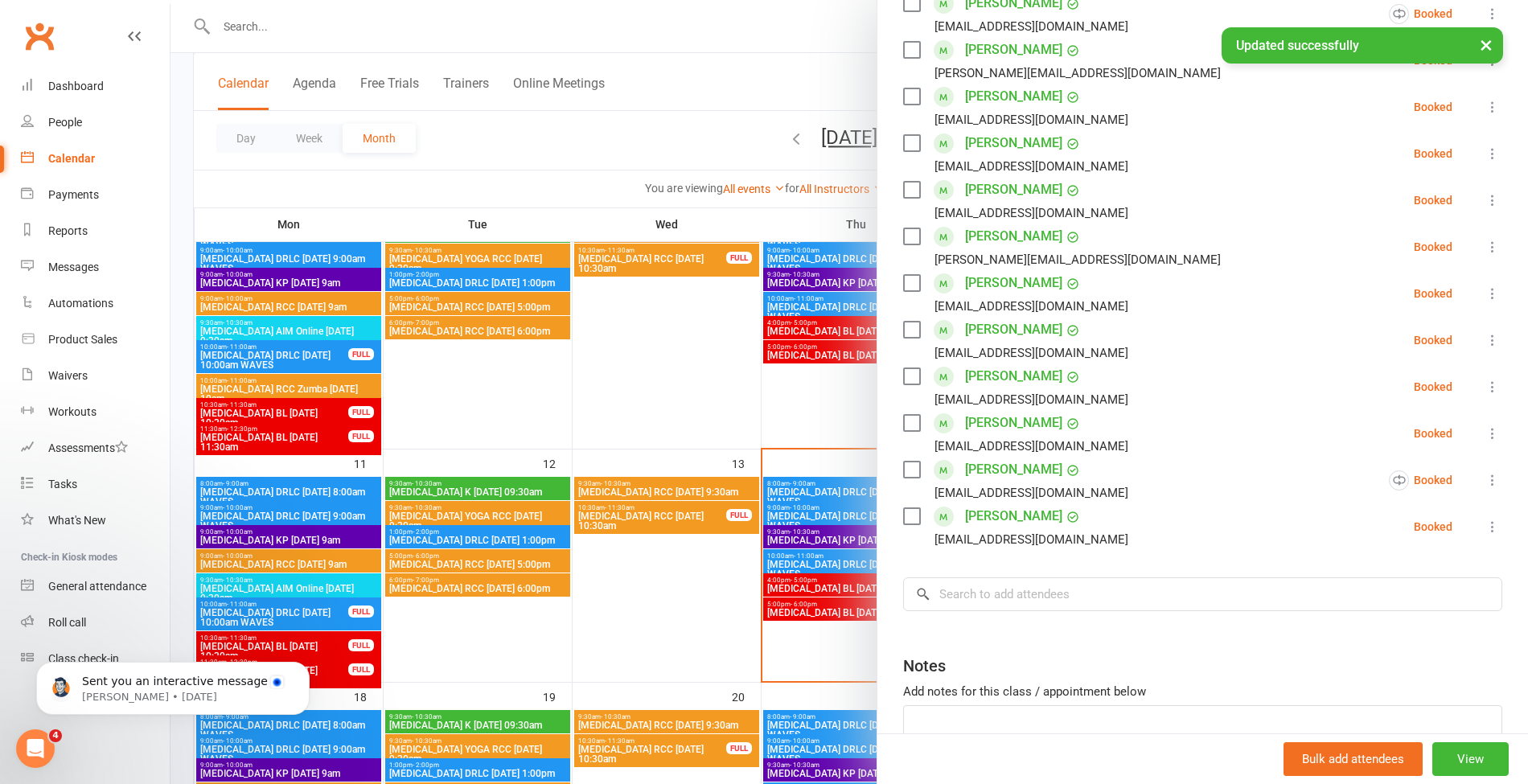
scroll to position [387, 0]
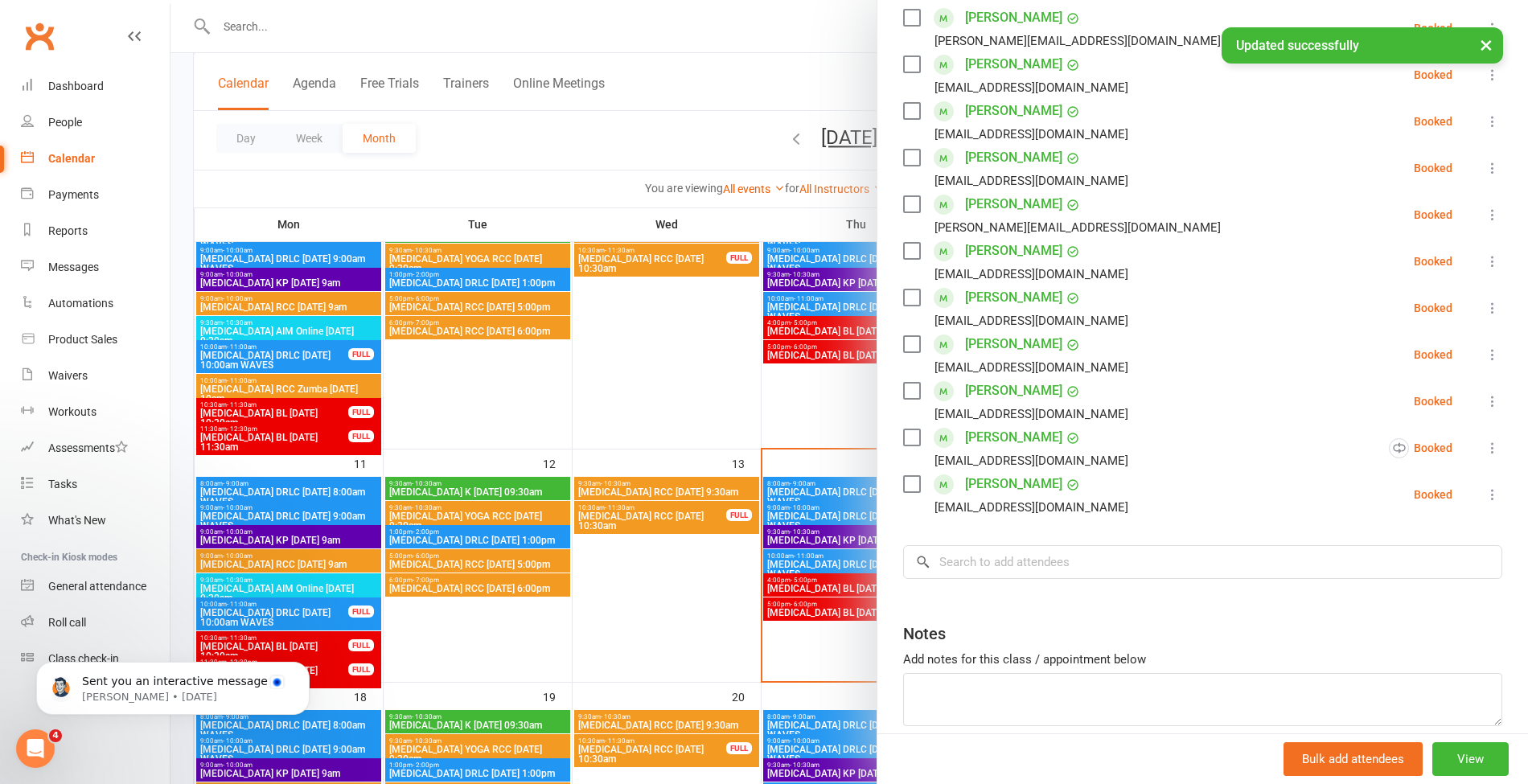
click at [1458, 780] on div "Bulk add attendees View" at bounding box center [1203, 758] width 651 height 51
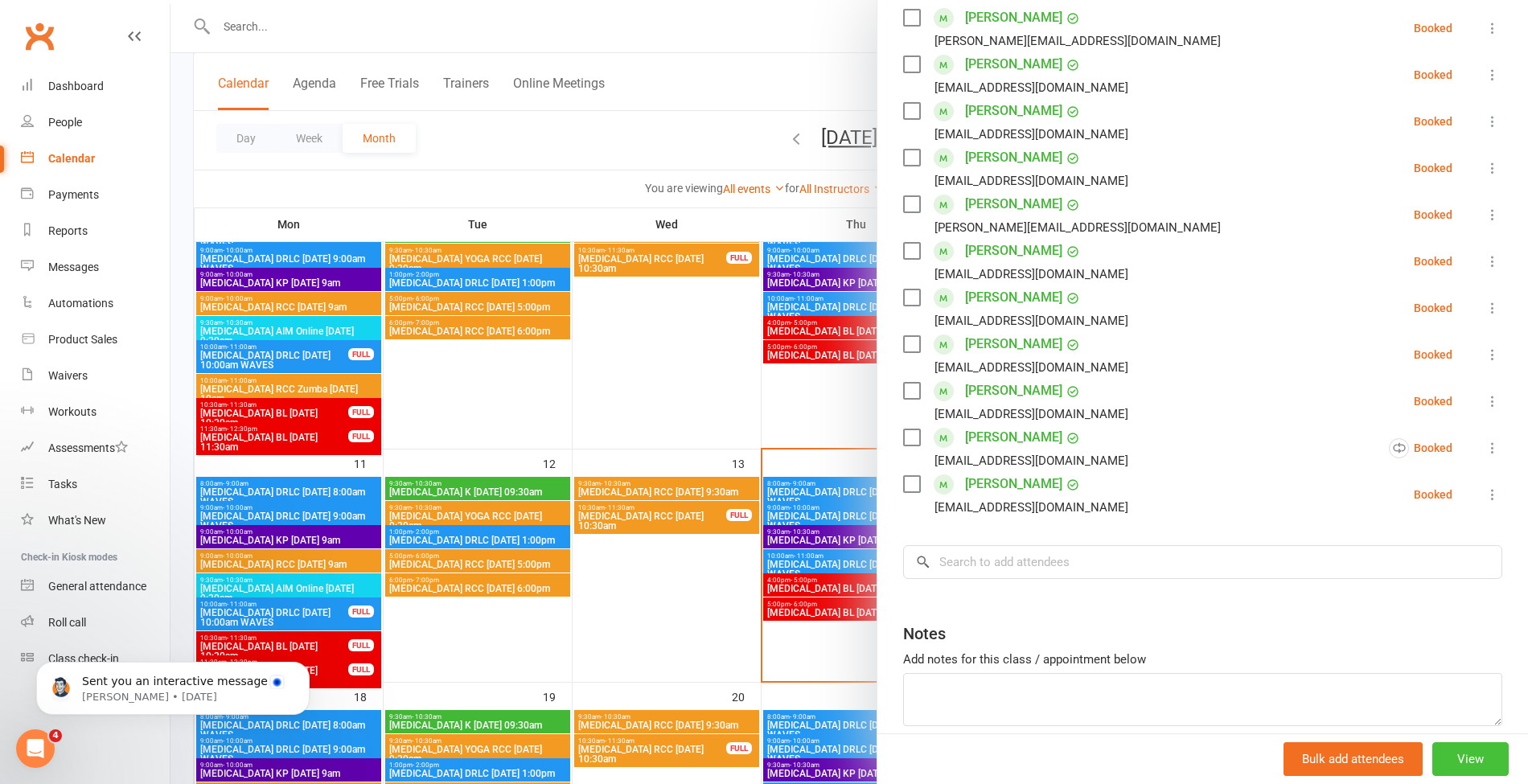
click at [1446, 764] on button "View" at bounding box center [1471, 759] width 77 height 34
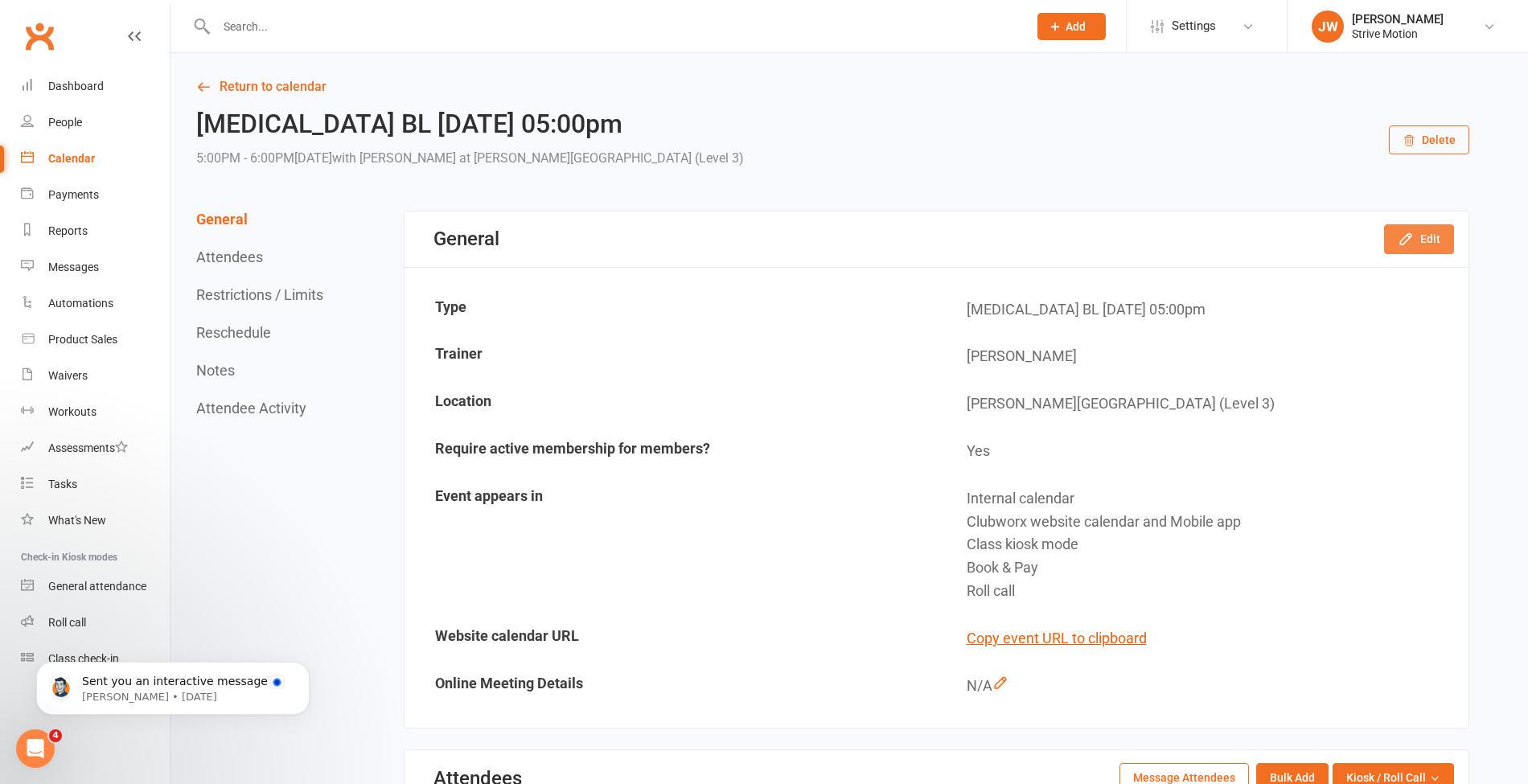
click at [1419, 235] on button "Edit" at bounding box center [1419, 238] width 70 height 29
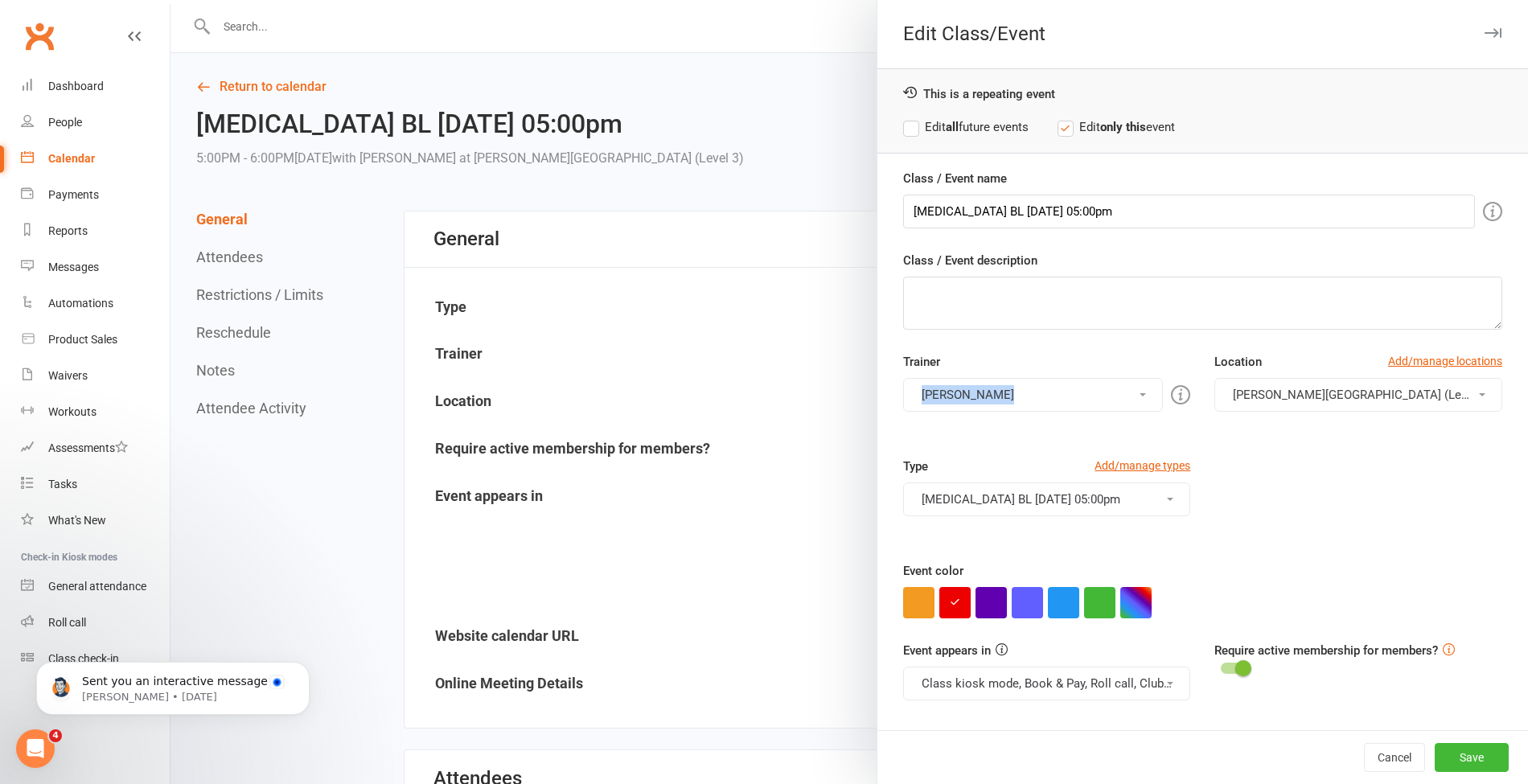
drag, startPoint x: 1027, startPoint y: 374, endPoint x: 997, endPoint y: 394, distance: 36.1
click at [997, 394] on div "Trainer [PERSON_NAME] [PERSON_NAME] Deacon [PERSON_NAME] [PERSON_NAME] [PERSON_…" at bounding box center [1047, 382] width 313 height 60
click at [997, 394] on button "[PERSON_NAME]" at bounding box center [1033, 395] width 261 height 34
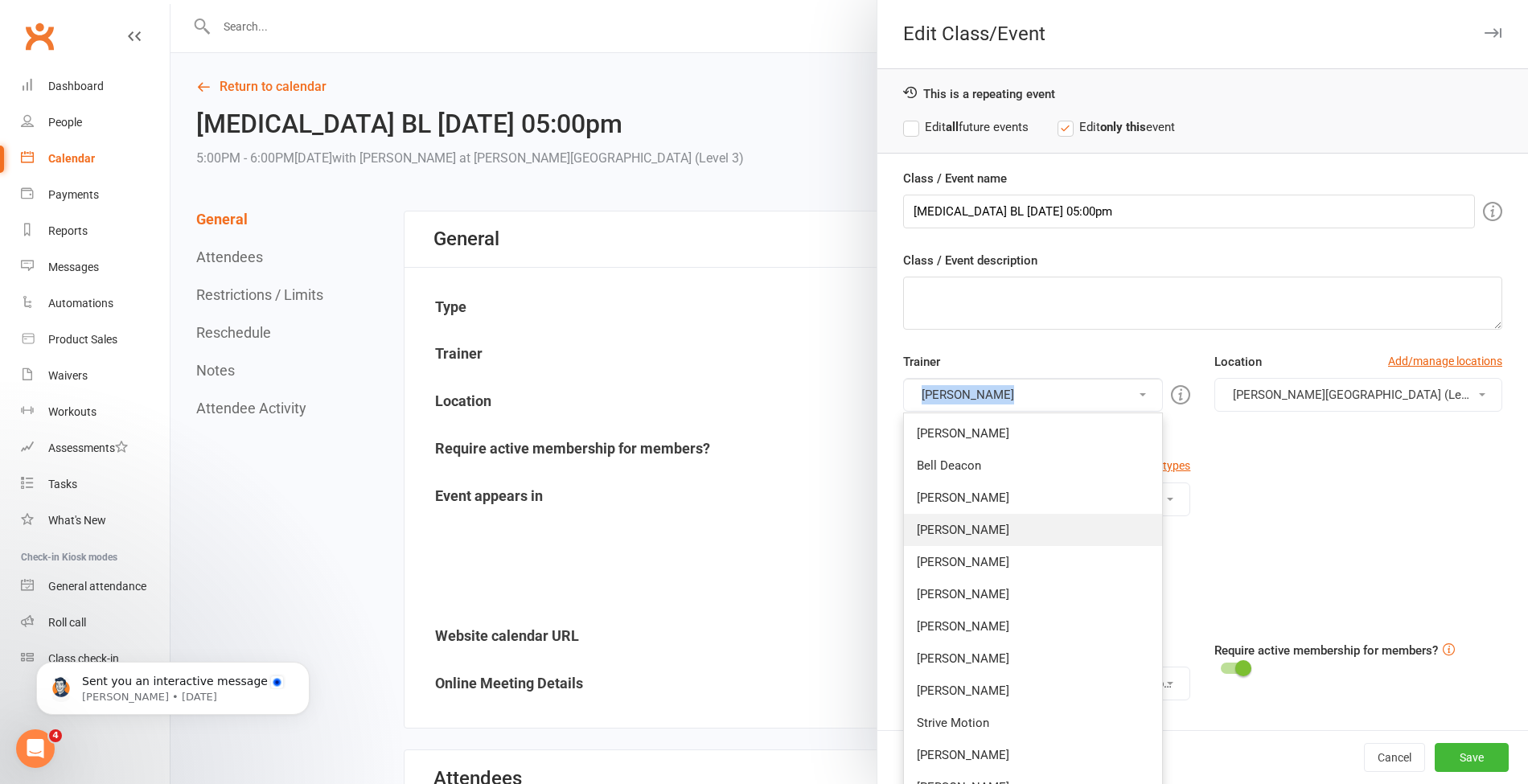
scroll to position [246, 0]
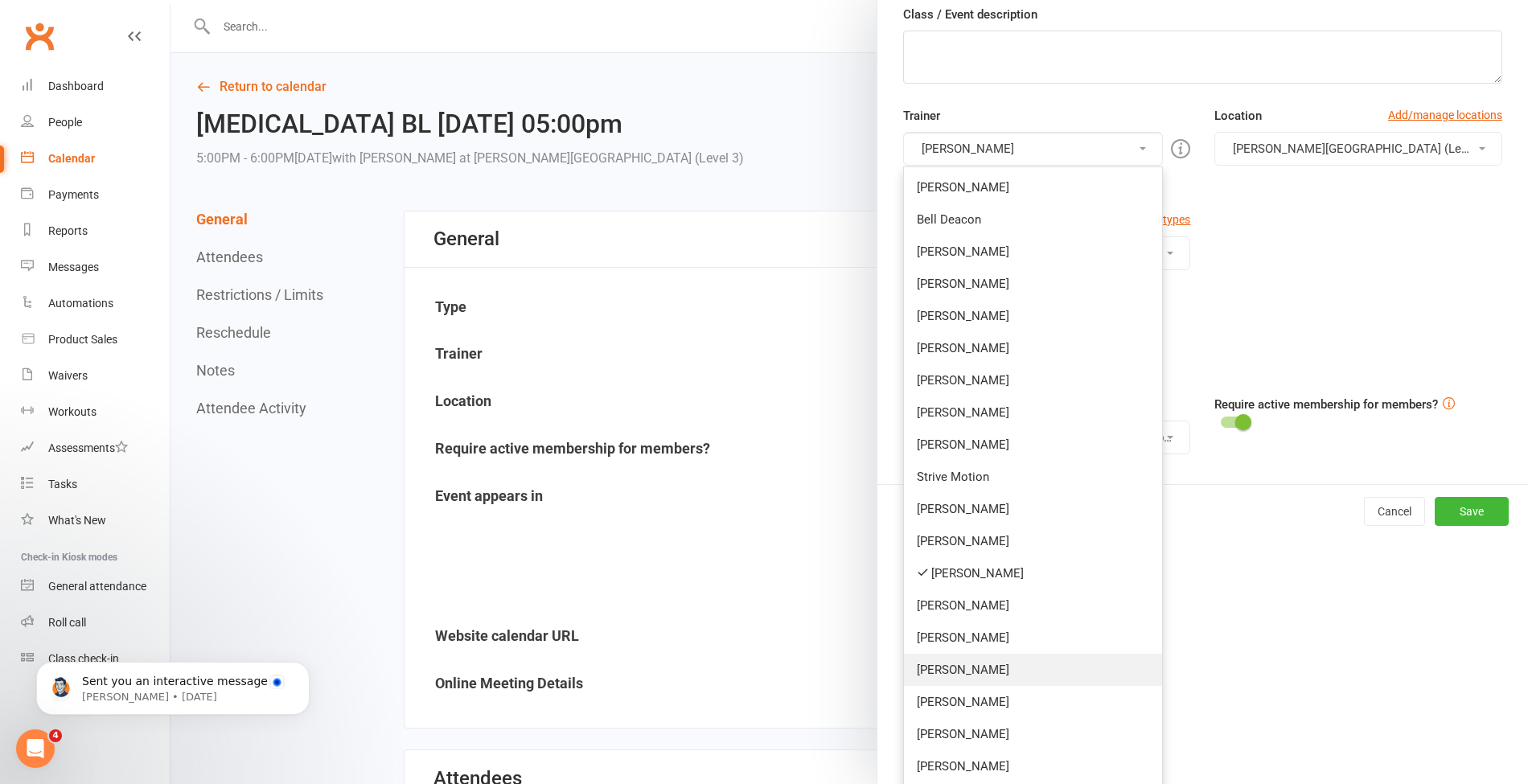
click at [969, 656] on link "[PERSON_NAME]" at bounding box center [1033, 669] width 259 height 32
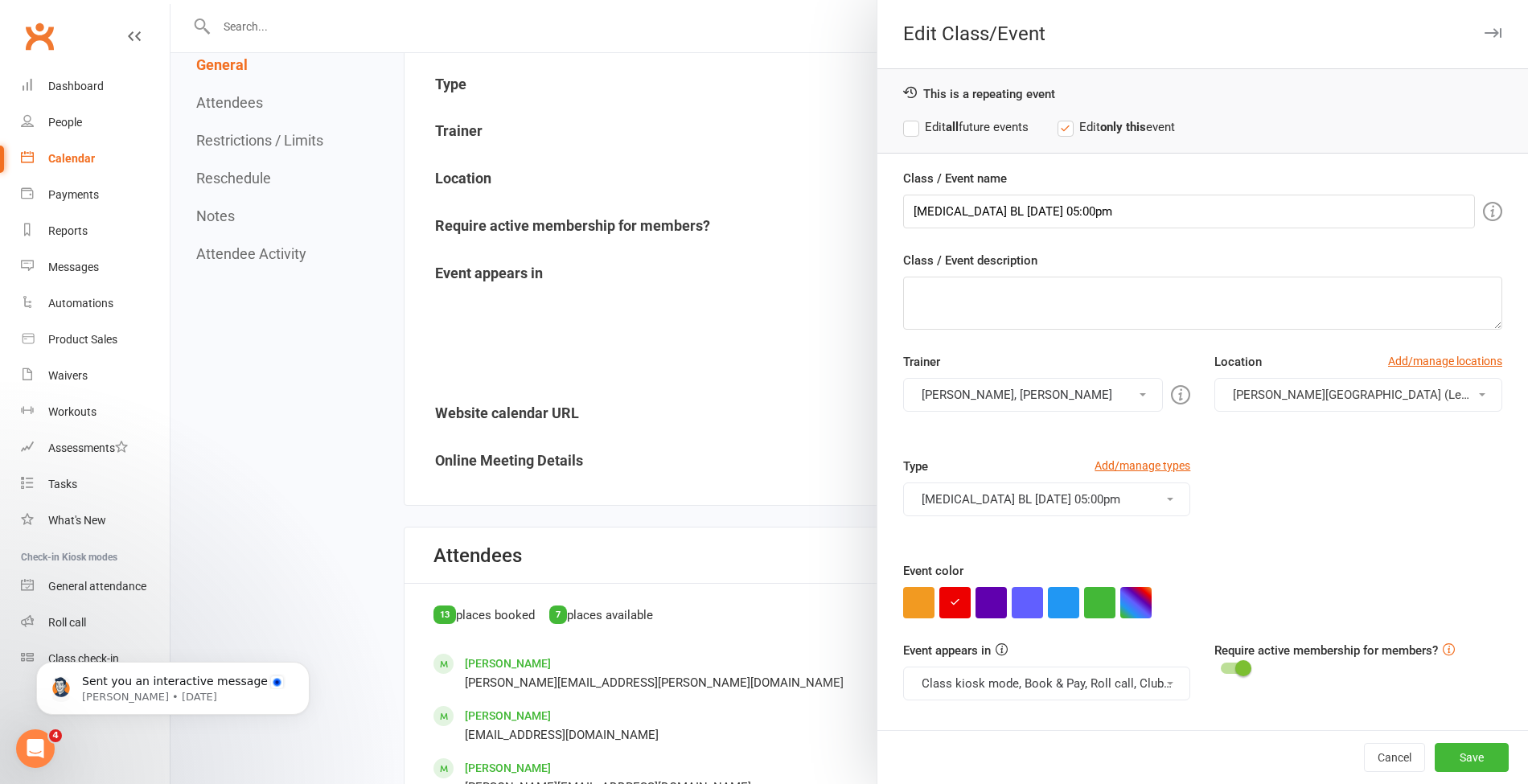
scroll to position [233, 0]
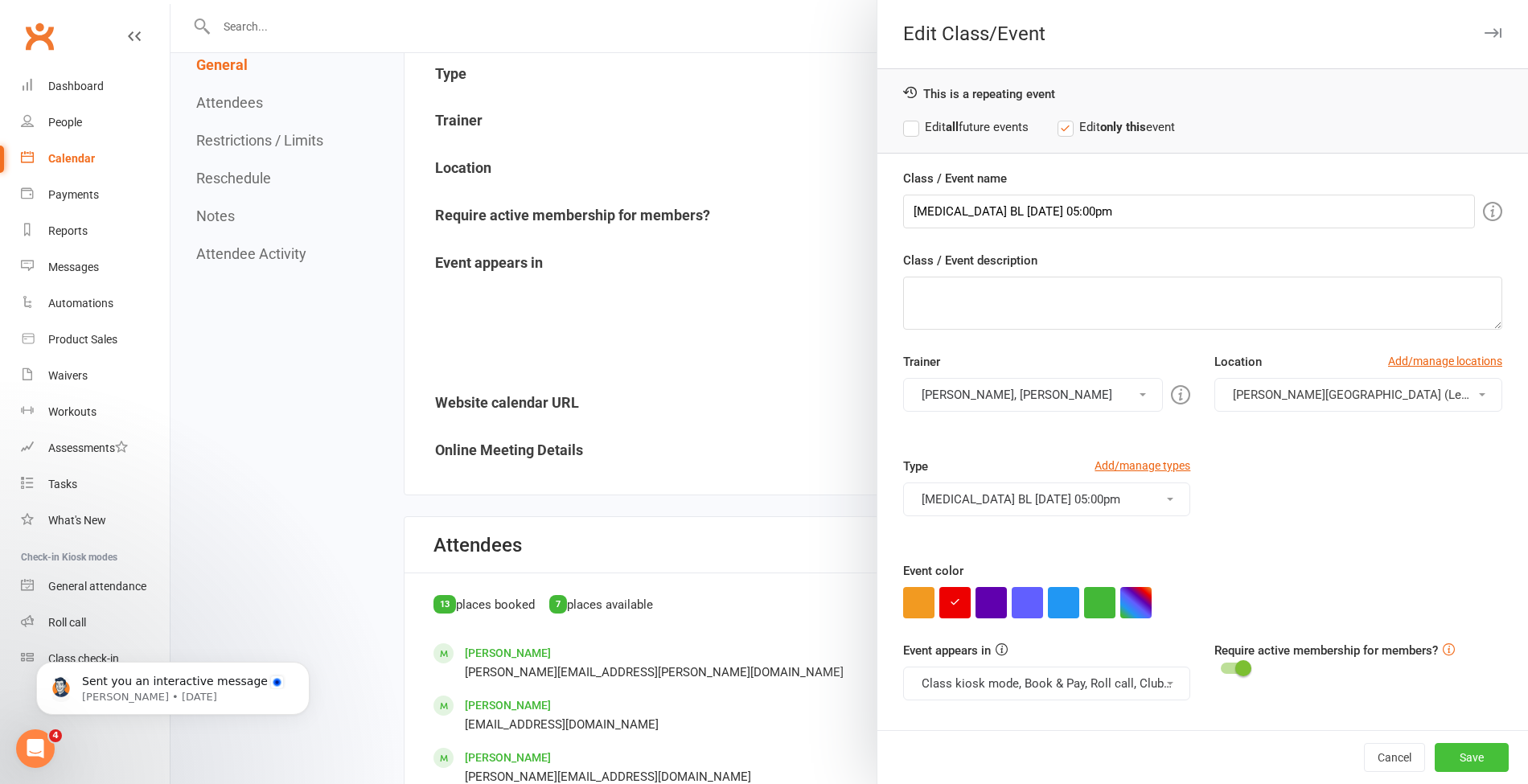
click at [1474, 763] on button "Save" at bounding box center [1472, 757] width 74 height 29
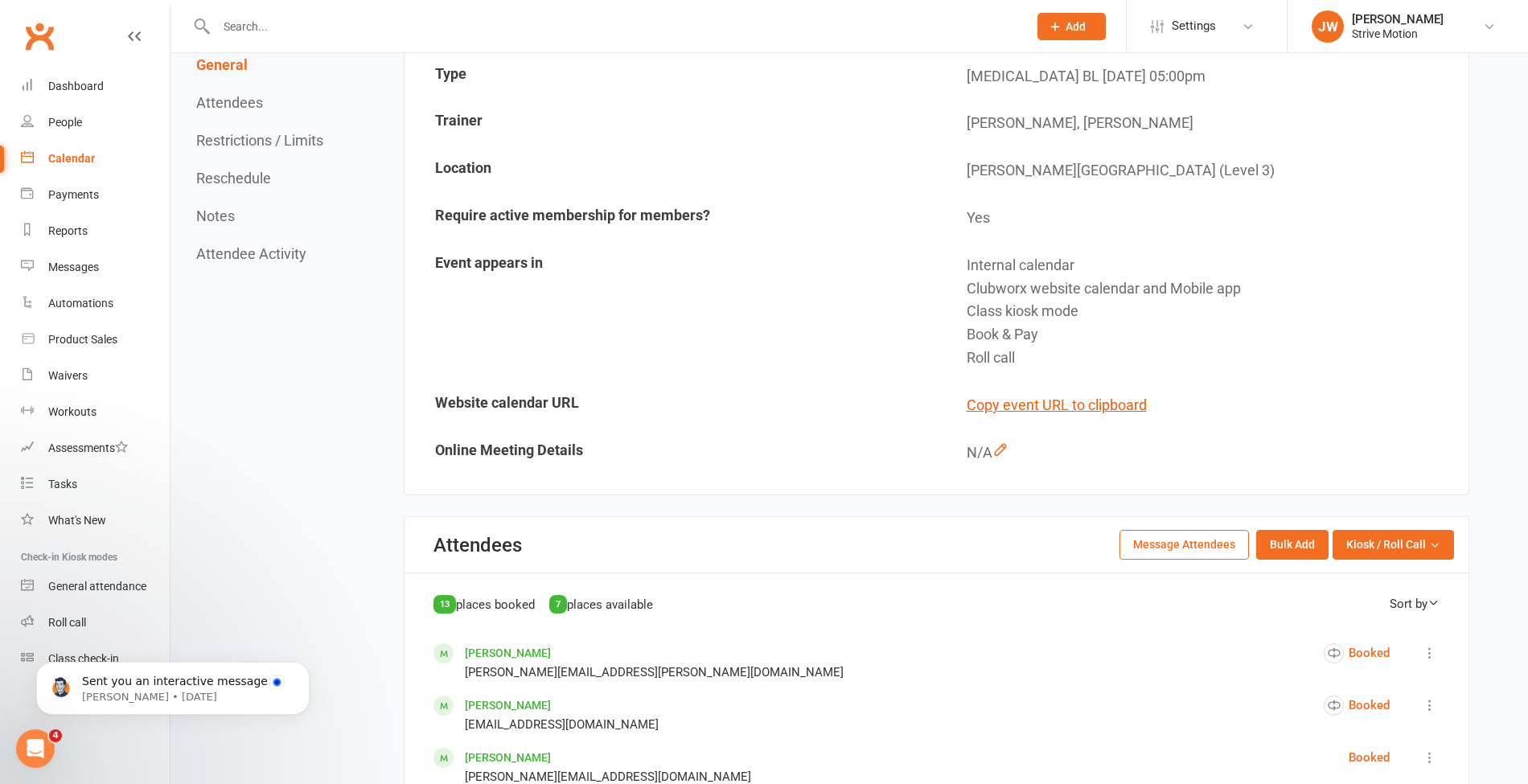
click at [37, 143] on link "Calendar" at bounding box center [94, 158] width 149 height 36
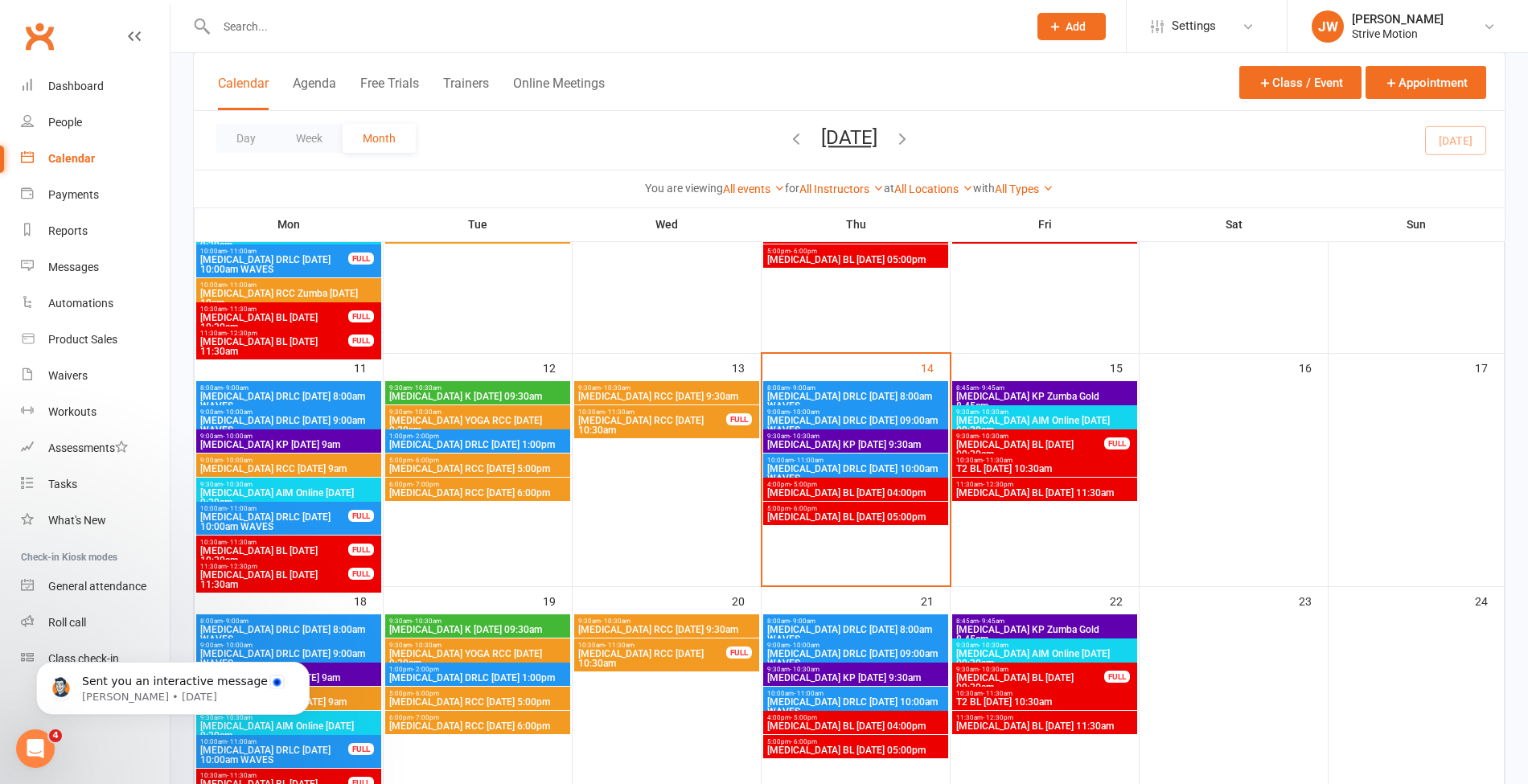
scroll to position [505, 0]
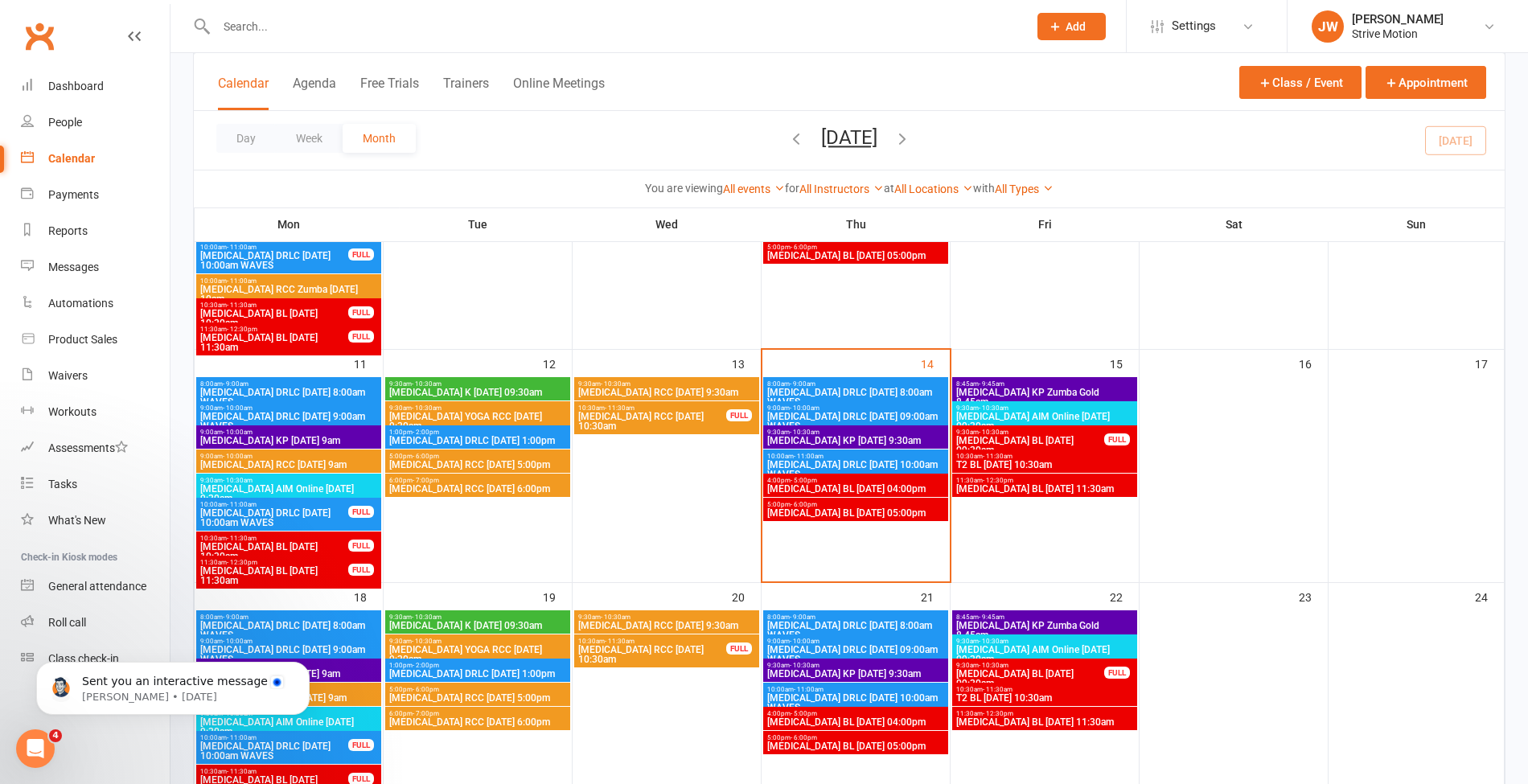
click at [825, 481] on span "4:00pm - 5:00pm" at bounding box center [856, 481] width 179 height 7
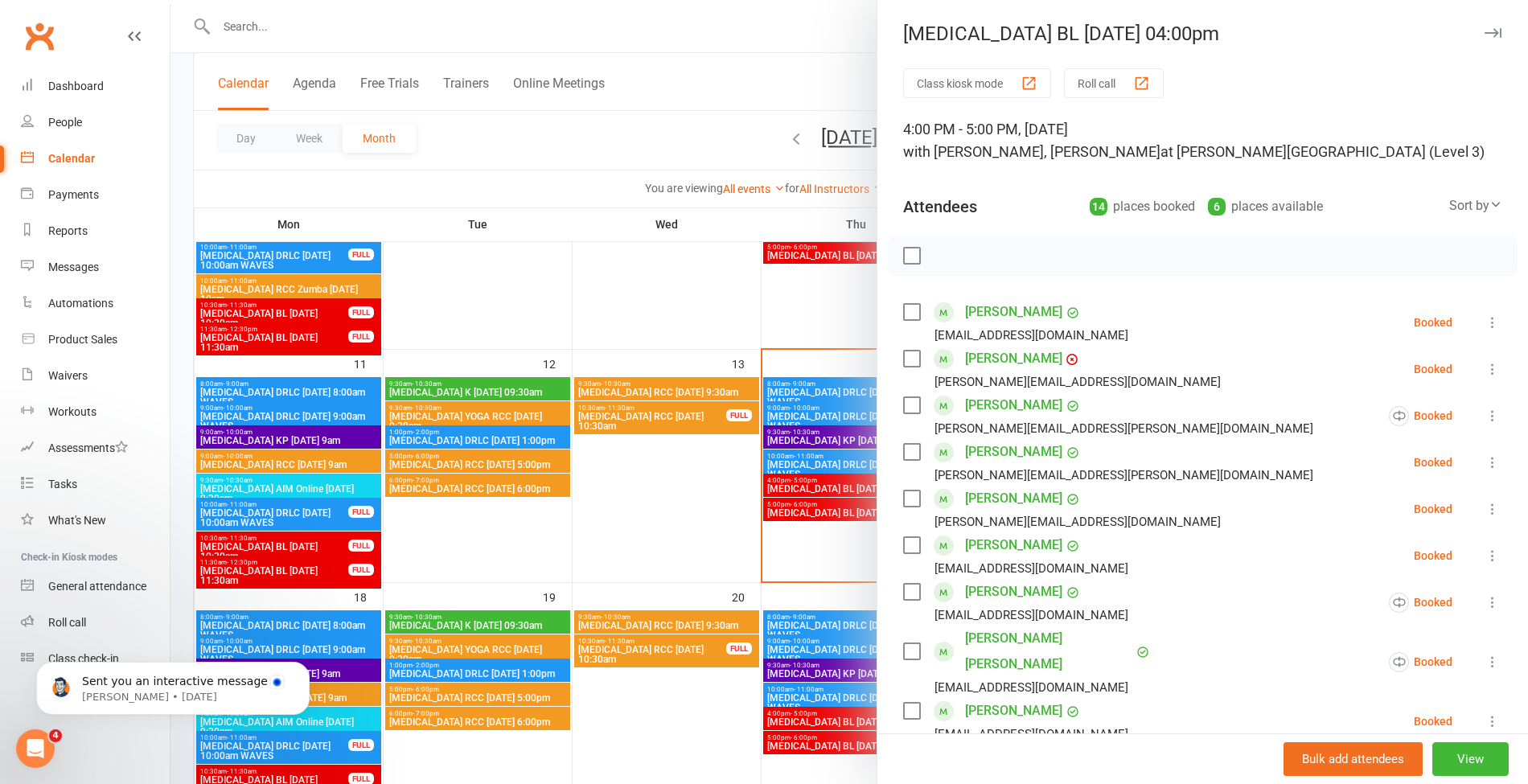
click at [822, 506] on div at bounding box center [849, 392] width 1358 height 784
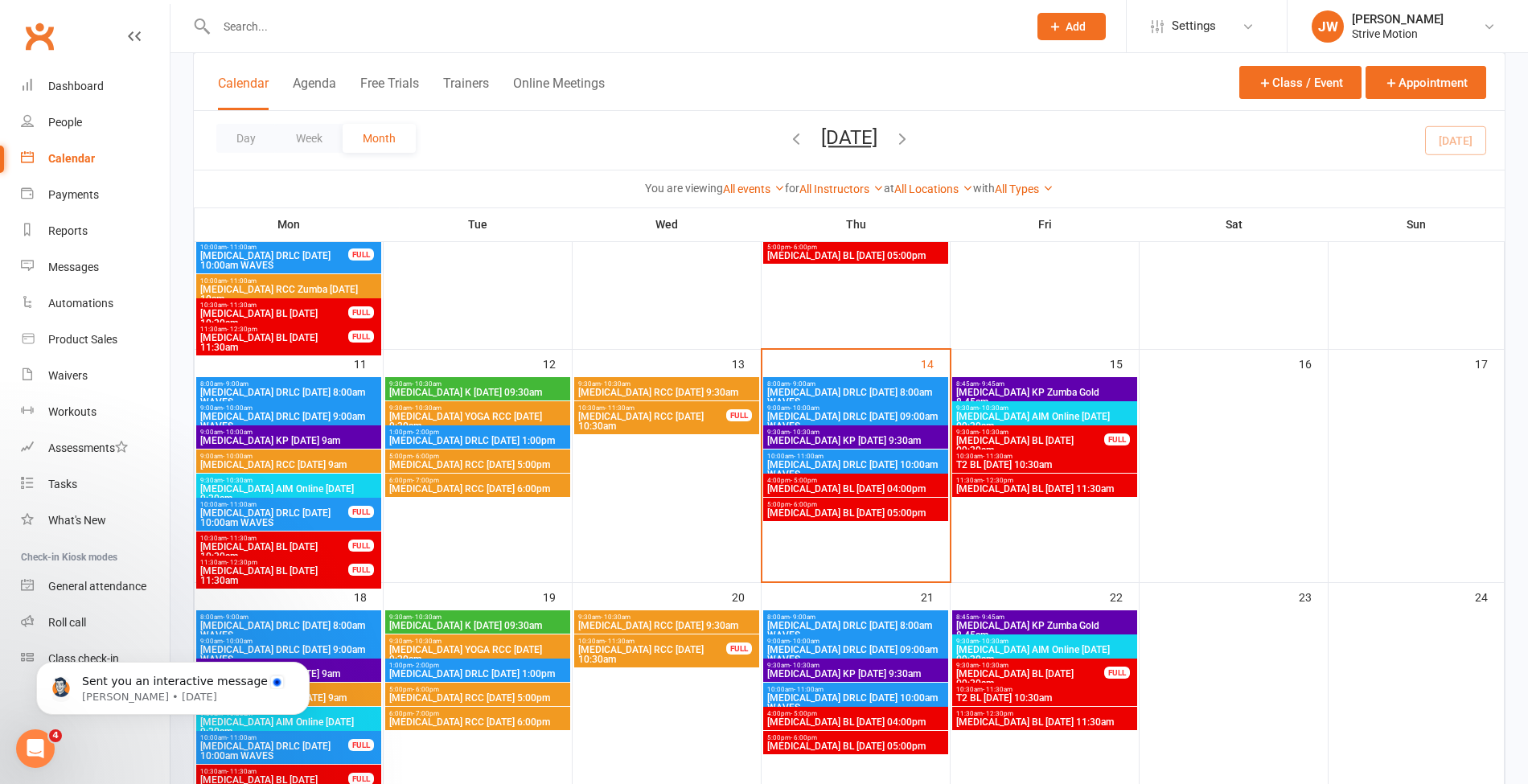
click at [808, 509] on span "[MEDICAL_DATA] BL [DATE] 05:00pm" at bounding box center [856, 513] width 179 height 10
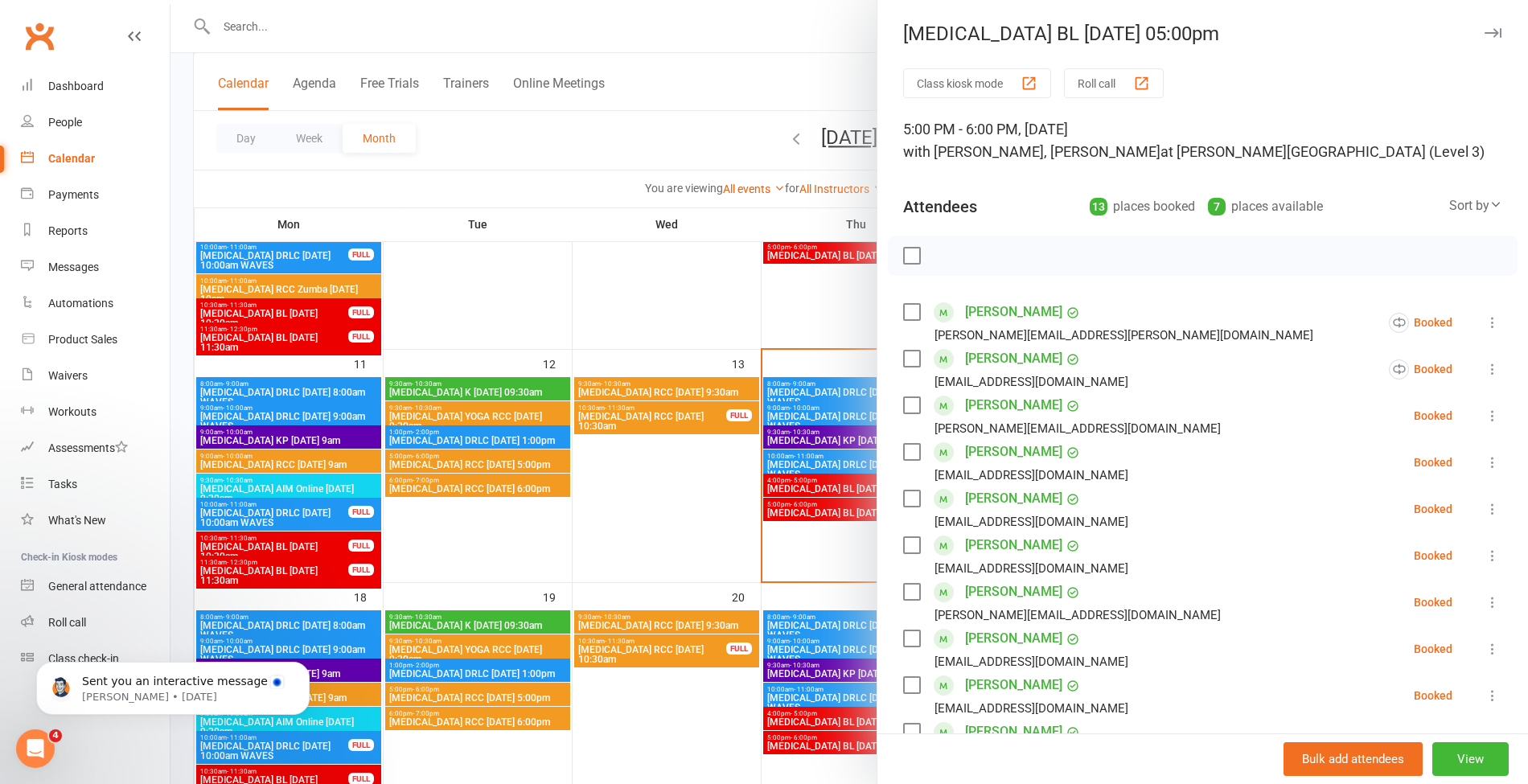
click at [745, 104] on div at bounding box center [849, 392] width 1358 height 784
